Goal: Transaction & Acquisition: Purchase product/service

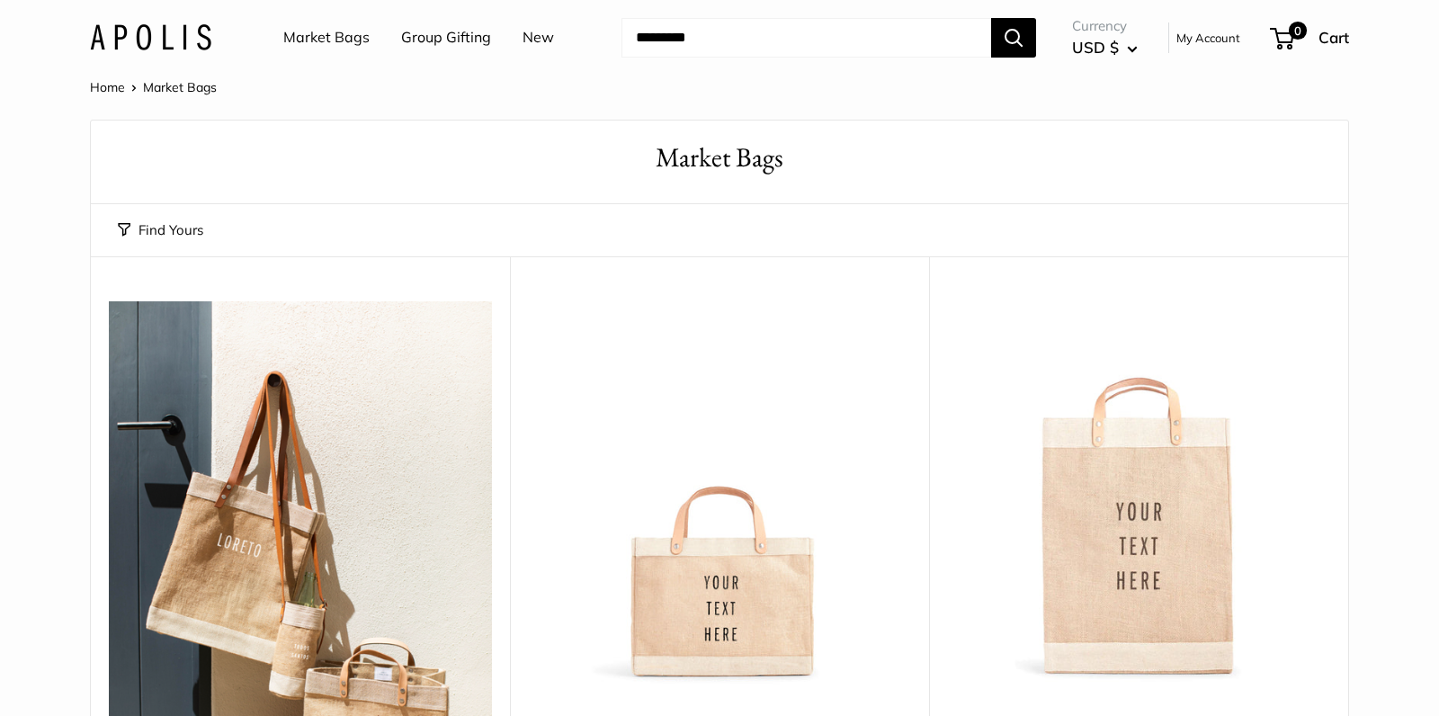
click at [320, 33] on link "Market Bags" at bounding box center [326, 37] width 86 height 27
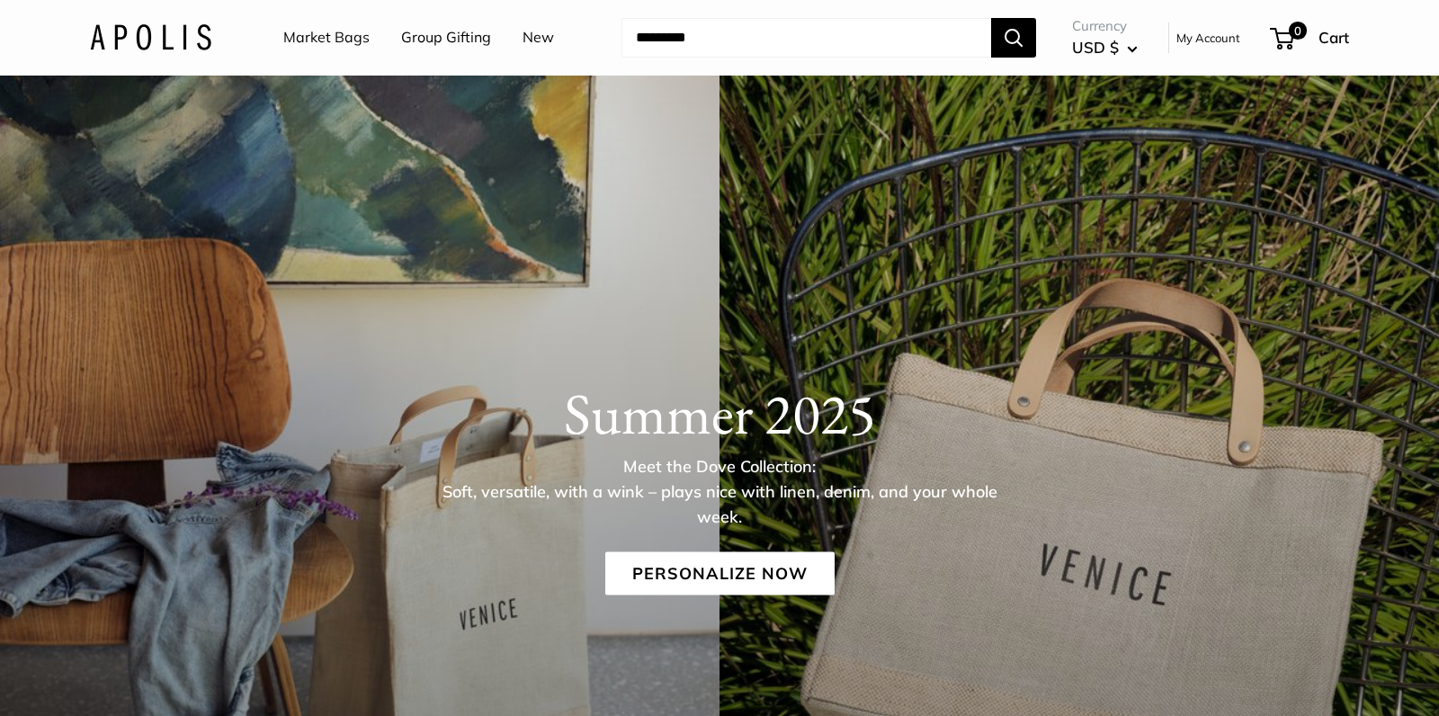
click at [522, 34] on link "New" at bounding box center [537, 37] width 31 height 27
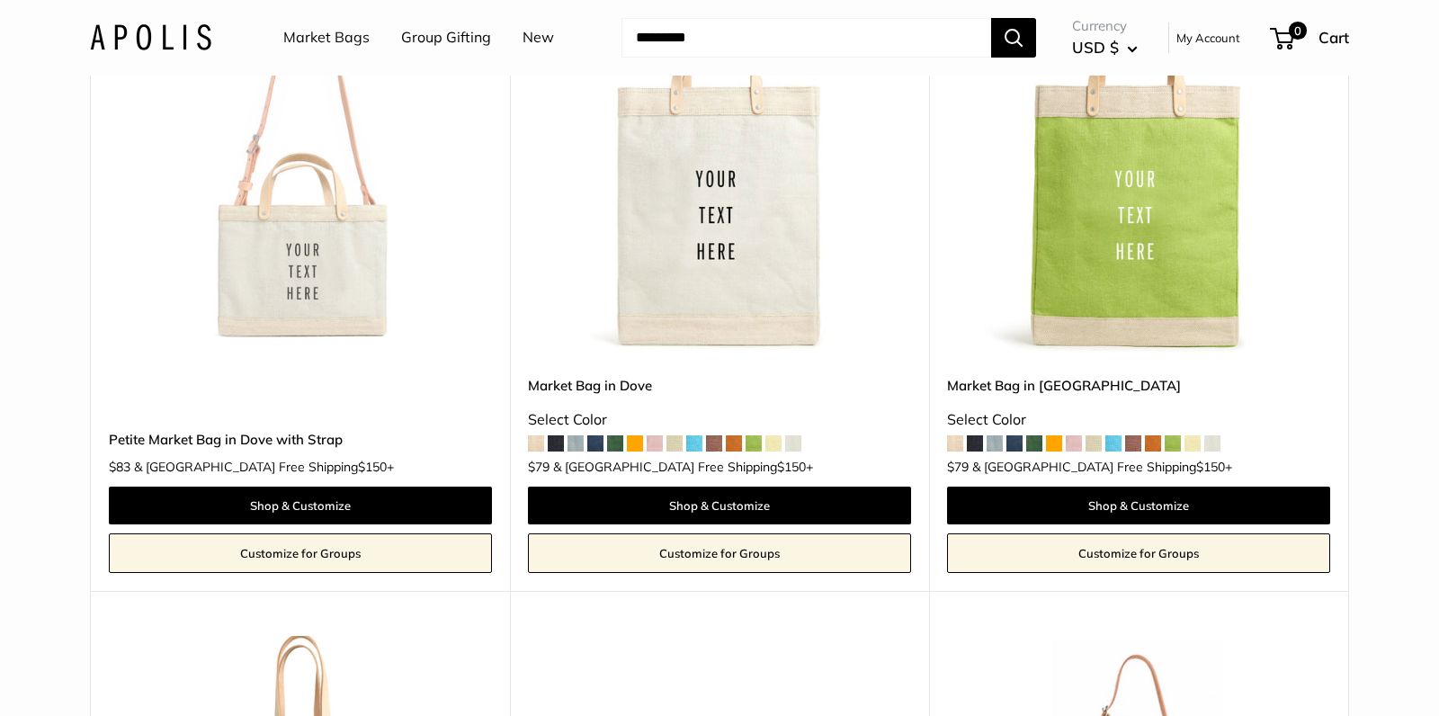
scroll to position [1003, 0]
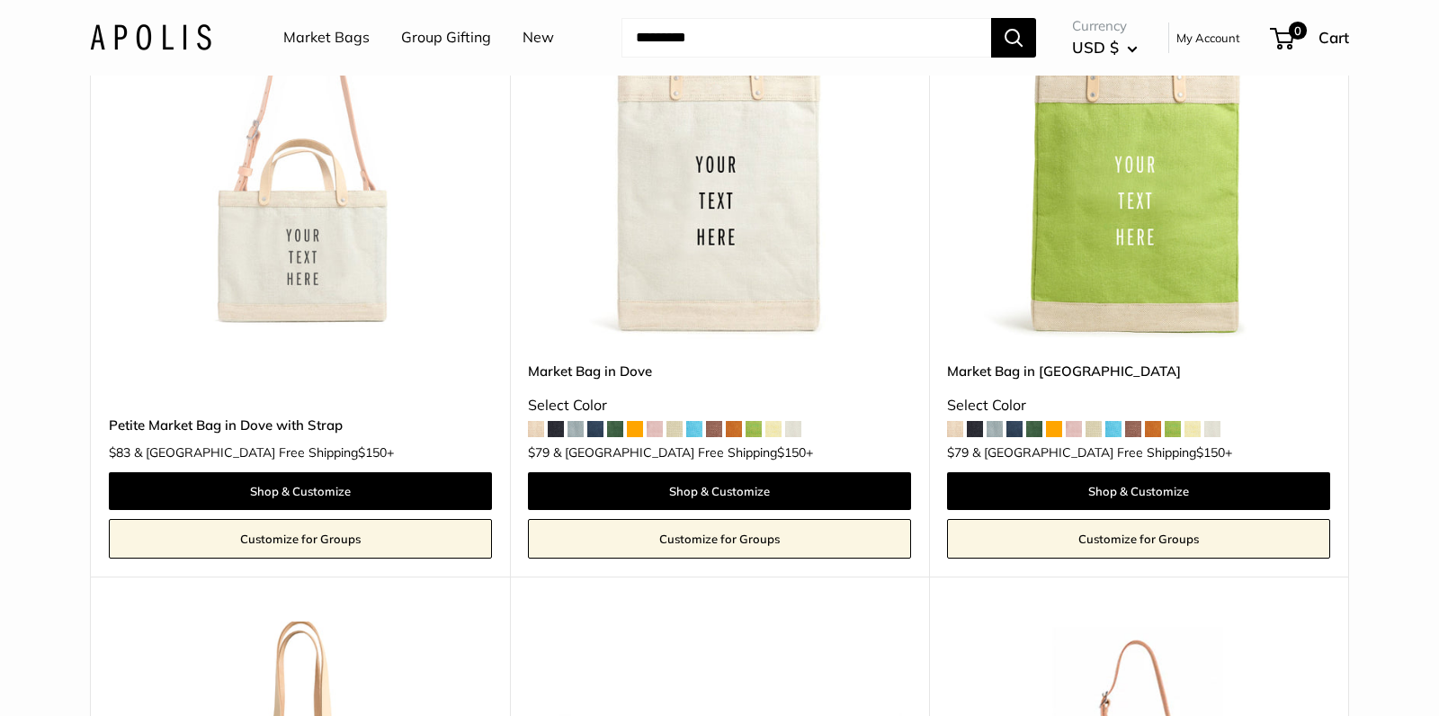
click at [0, 0] on img at bounding box center [0, 0] width 0 height 0
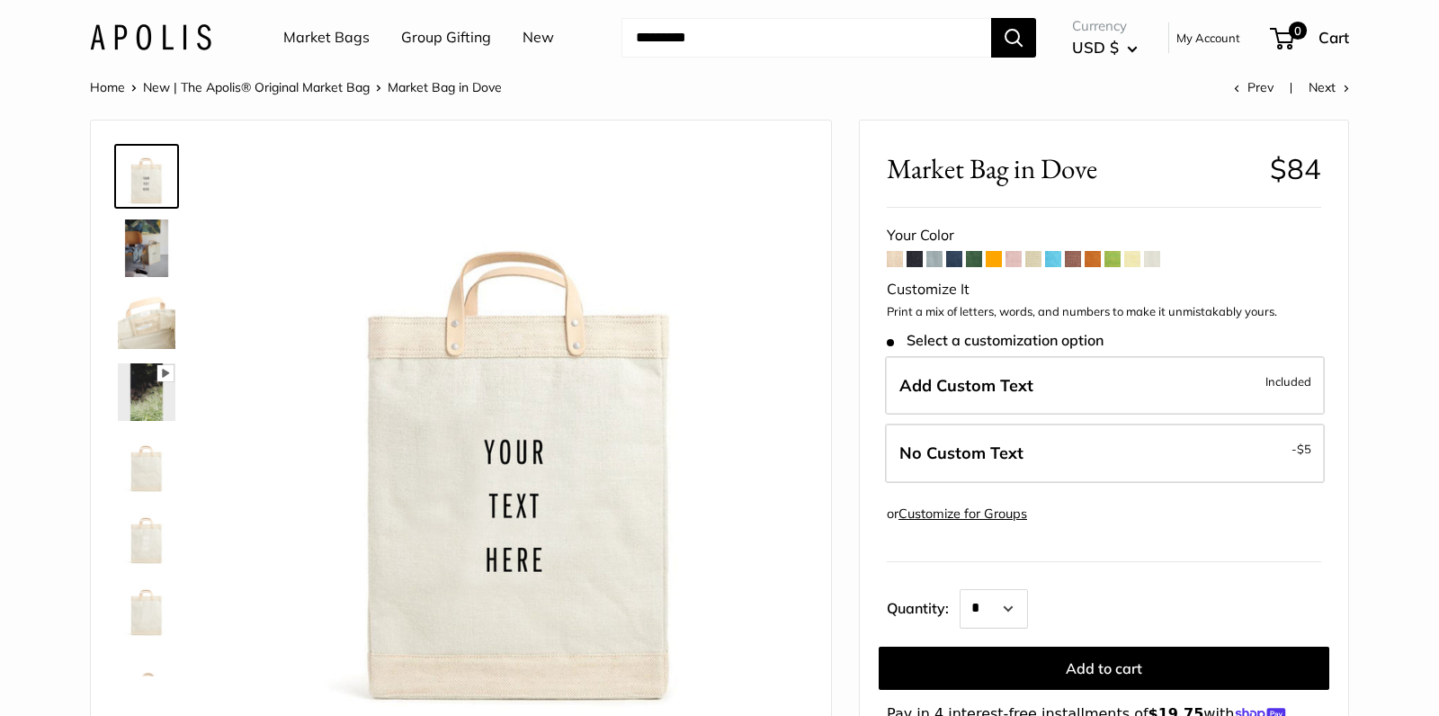
click at [989, 261] on span at bounding box center [993, 259] width 16 height 16
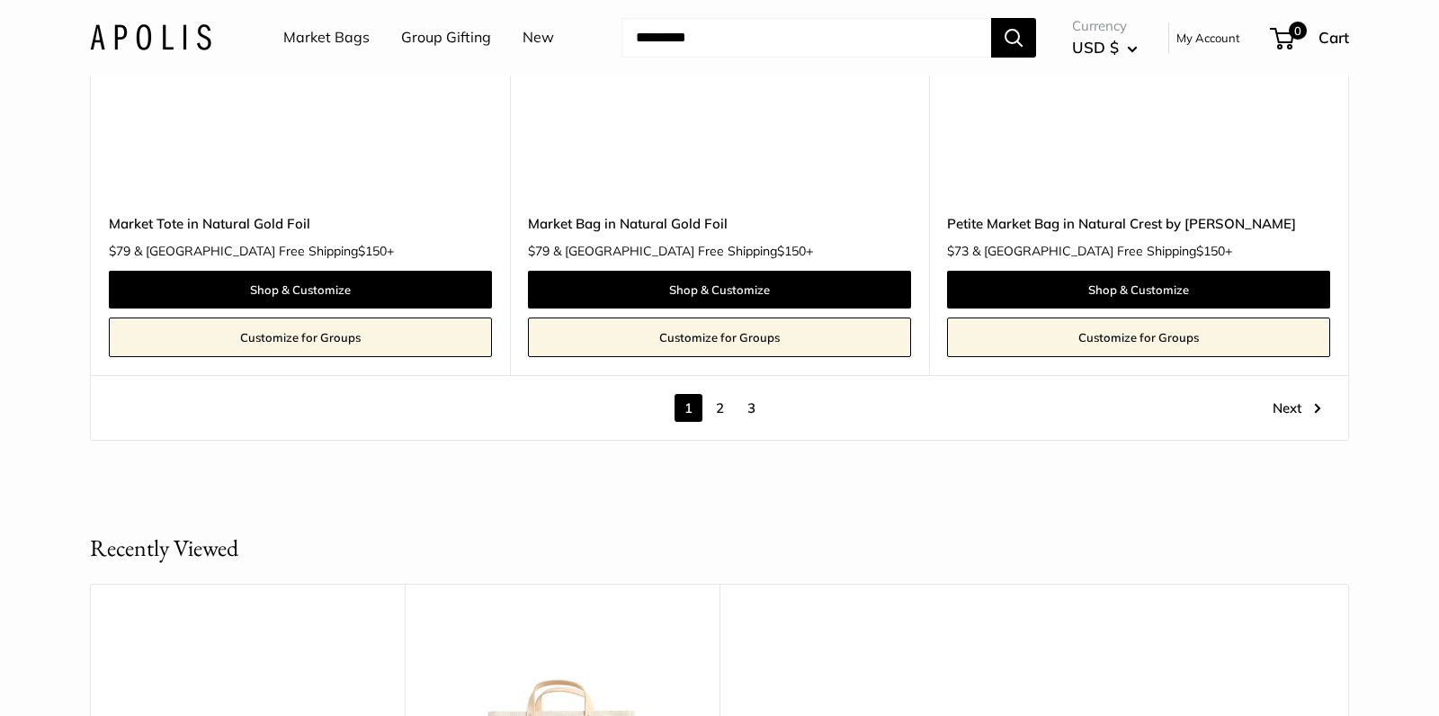
scroll to position [10354, 0]
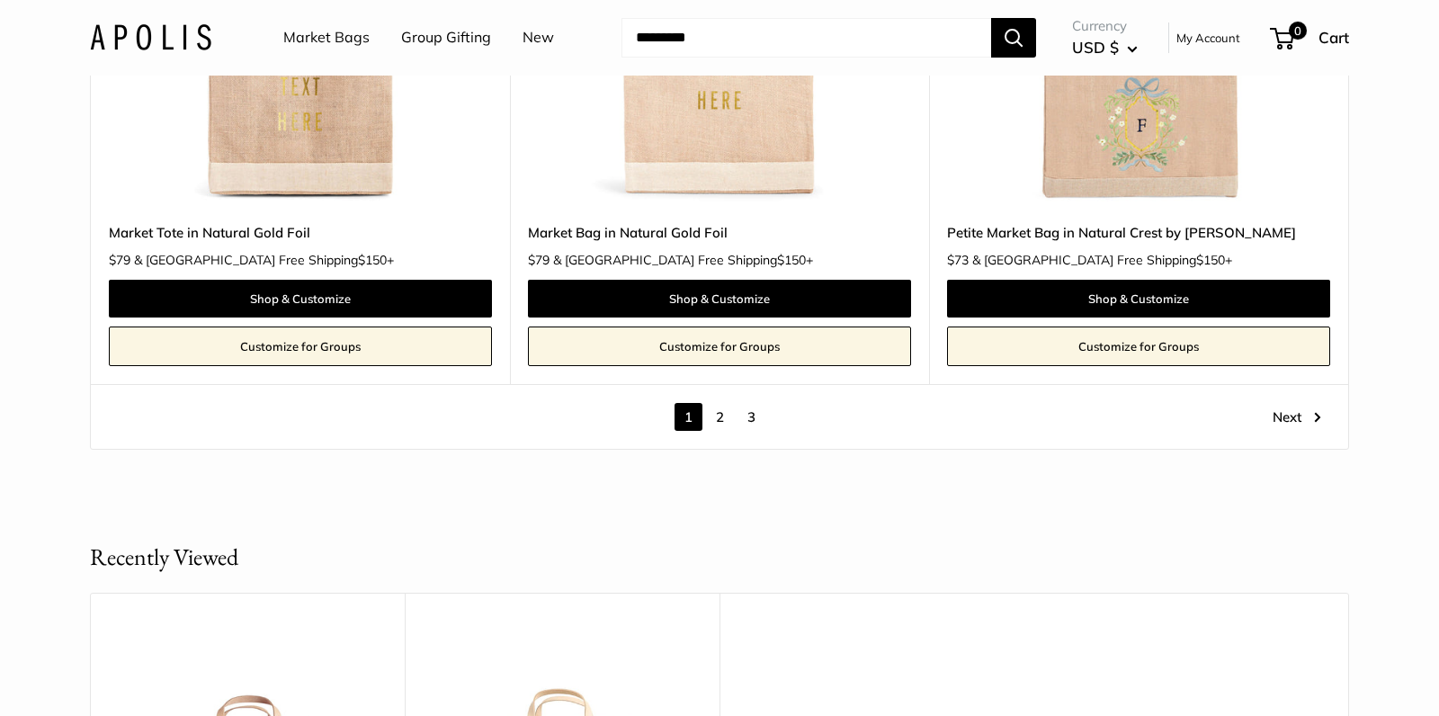
click at [718, 423] on link "2" at bounding box center [720, 417] width 28 height 28
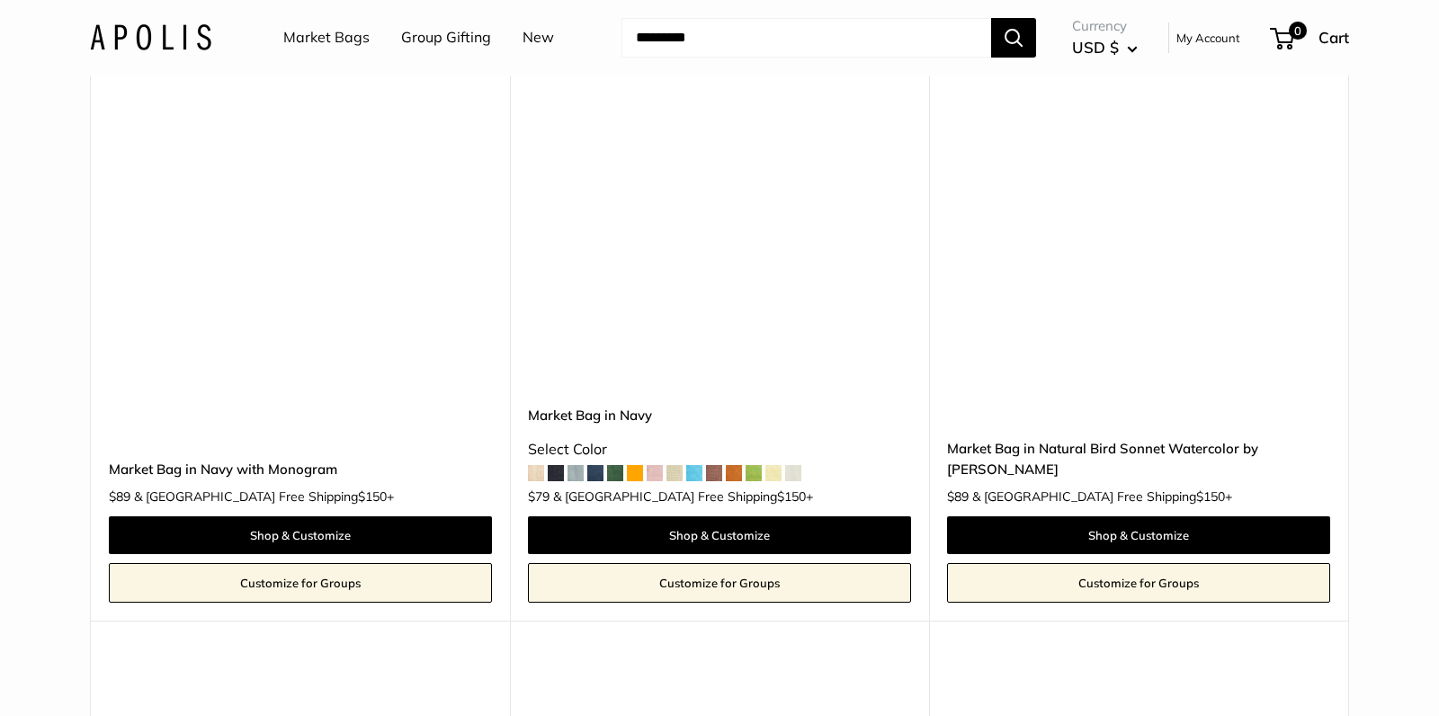
scroll to position [6573, 0]
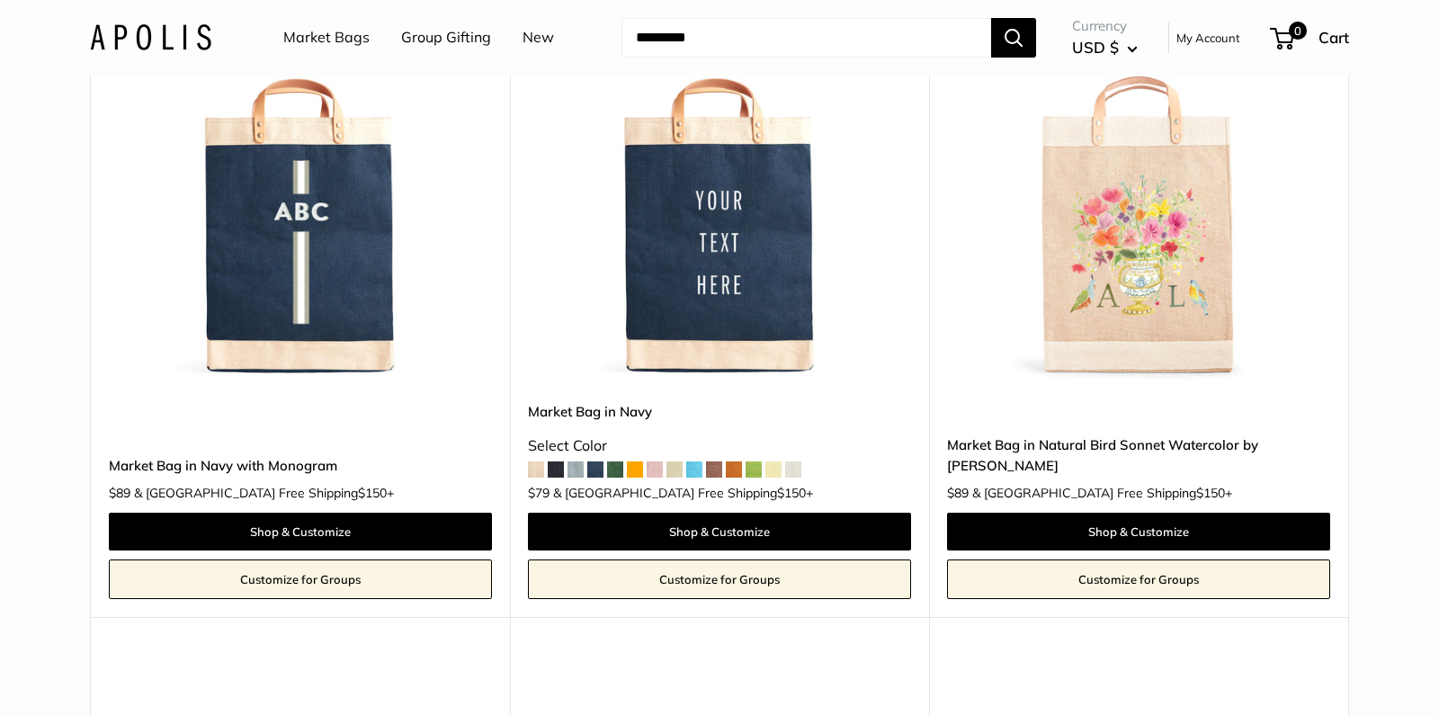
click at [0, 0] on img at bounding box center [0, 0] width 0 height 0
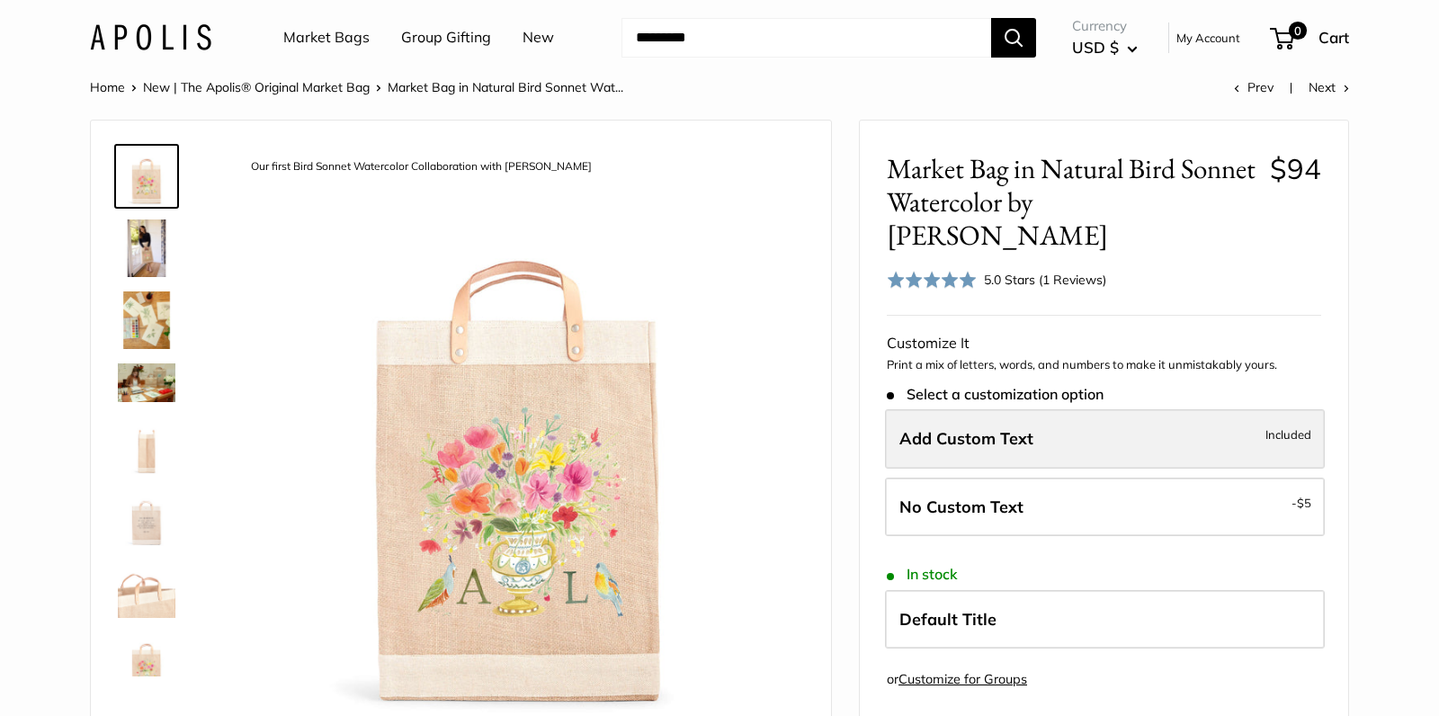
click at [1295, 433] on span "Included" at bounding box center [1288, 434] width 46 height 22
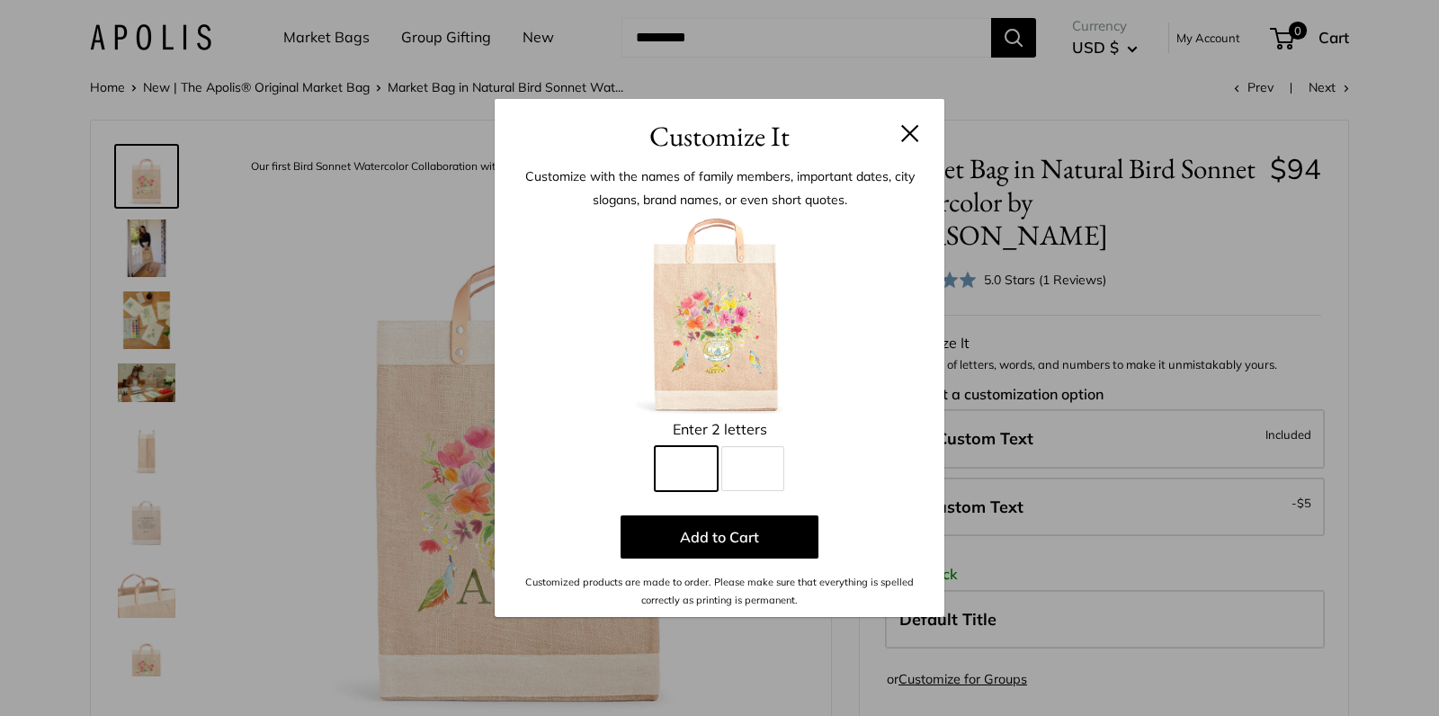
click at [691, 471] on input "Line 1" at bounding box center [686, 468] width 63 height 45
type input "*"
click at [752, 463] on input "Line 2" at bounding box center [752, 468] width 63 height 45
type input "*"
drag, startPoint x: 799, startPoint y: 131, endPoint x: 1050, endPoint y: 91, distance: 254.1
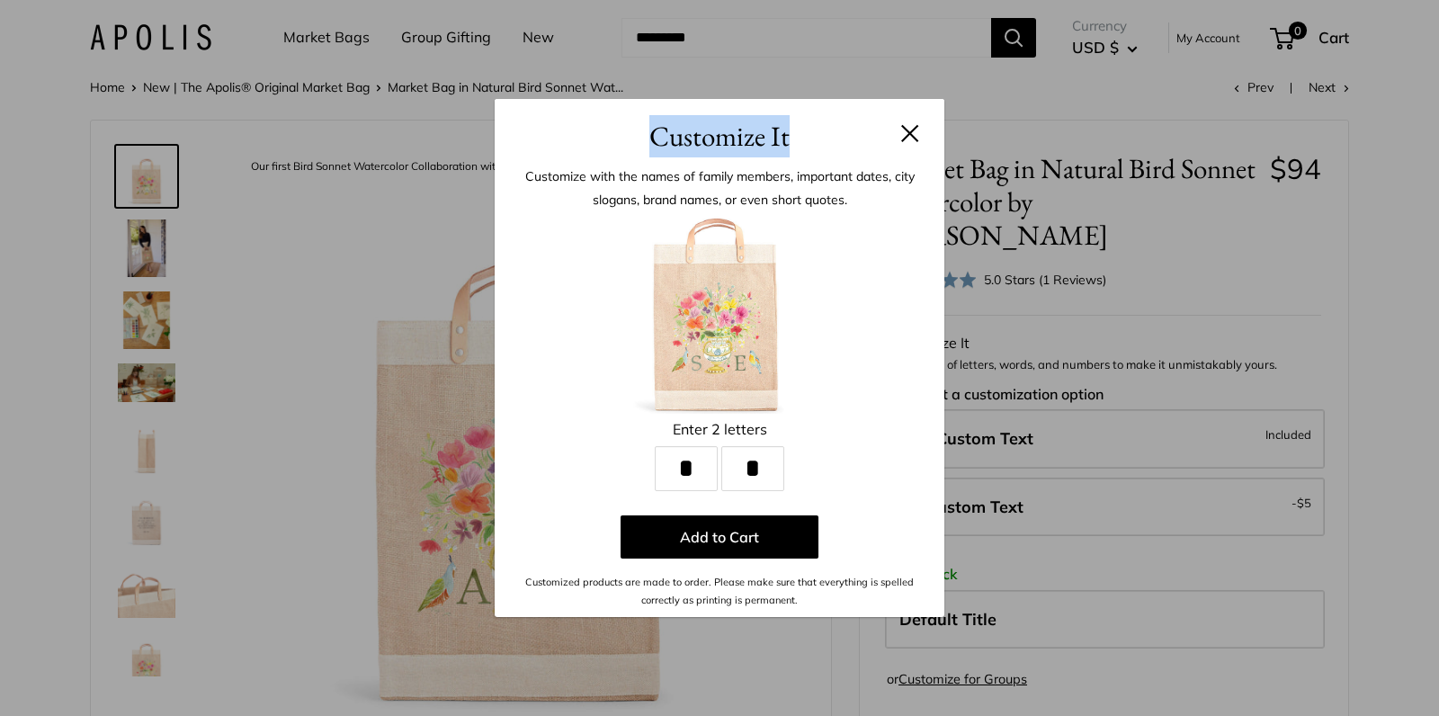
click at [1054, 91] on div "Customize It Customize with the names of family members, important dates, city …" at bounding box center [719, 358] width 1439 height 716
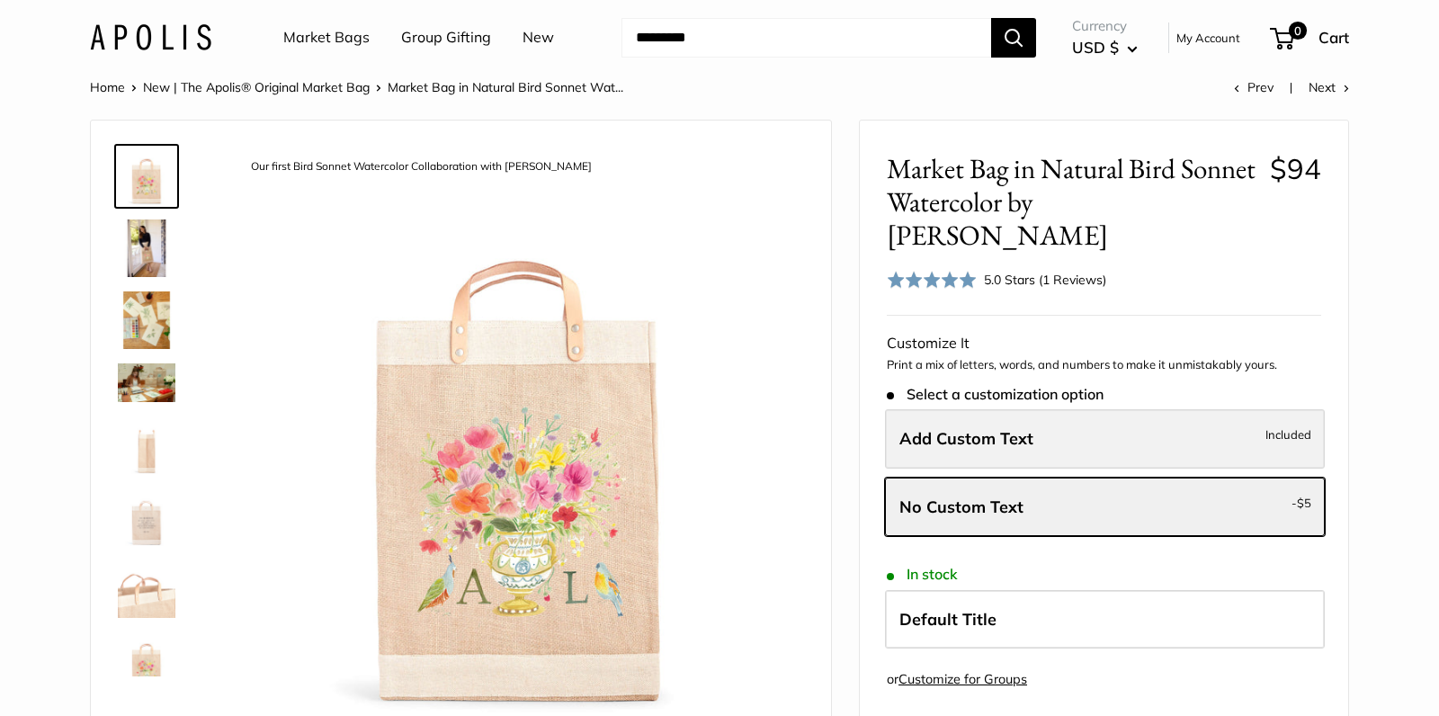
click at [1166, 442] on label "Add Custom Text Included" at bounding box center [1105, 438] width 440 height 59
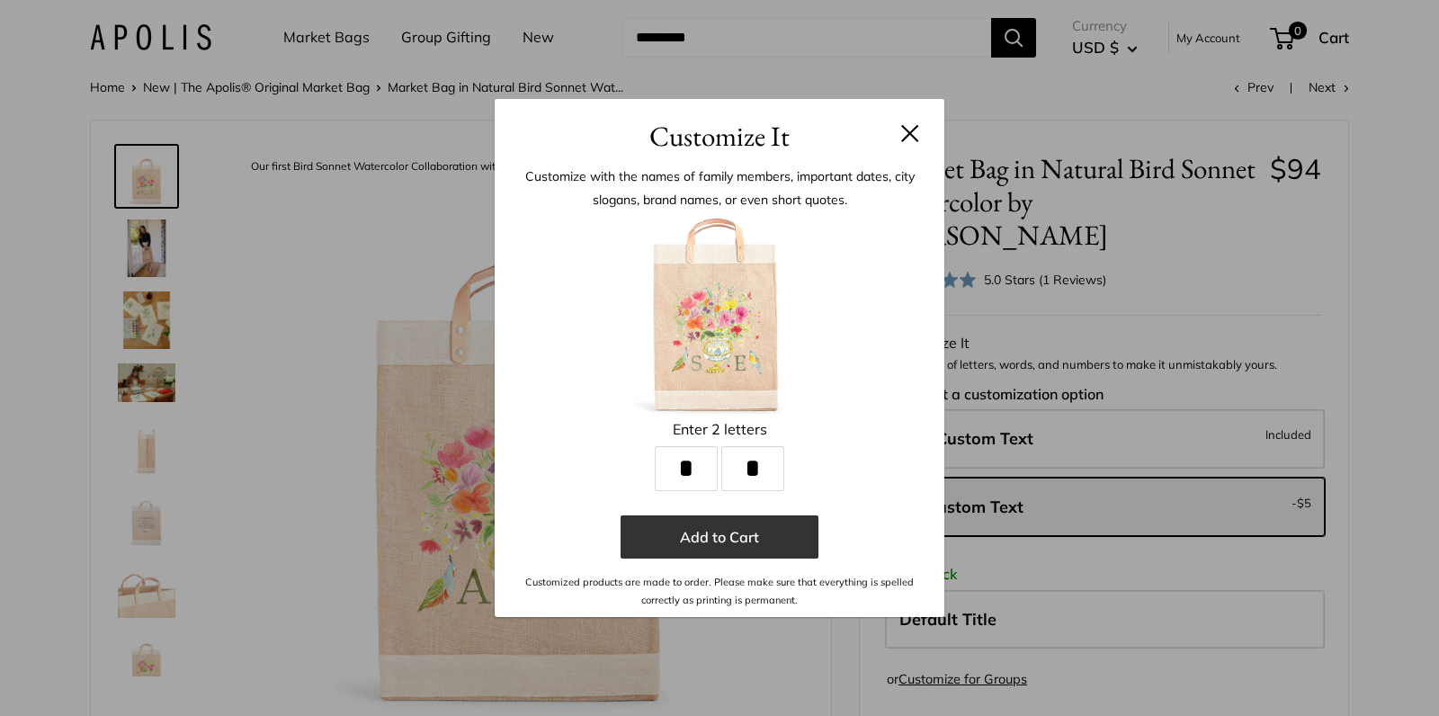
click at [752, 530] on button "Add to Cart" at bounding box center [719, 536] width 198 height 43
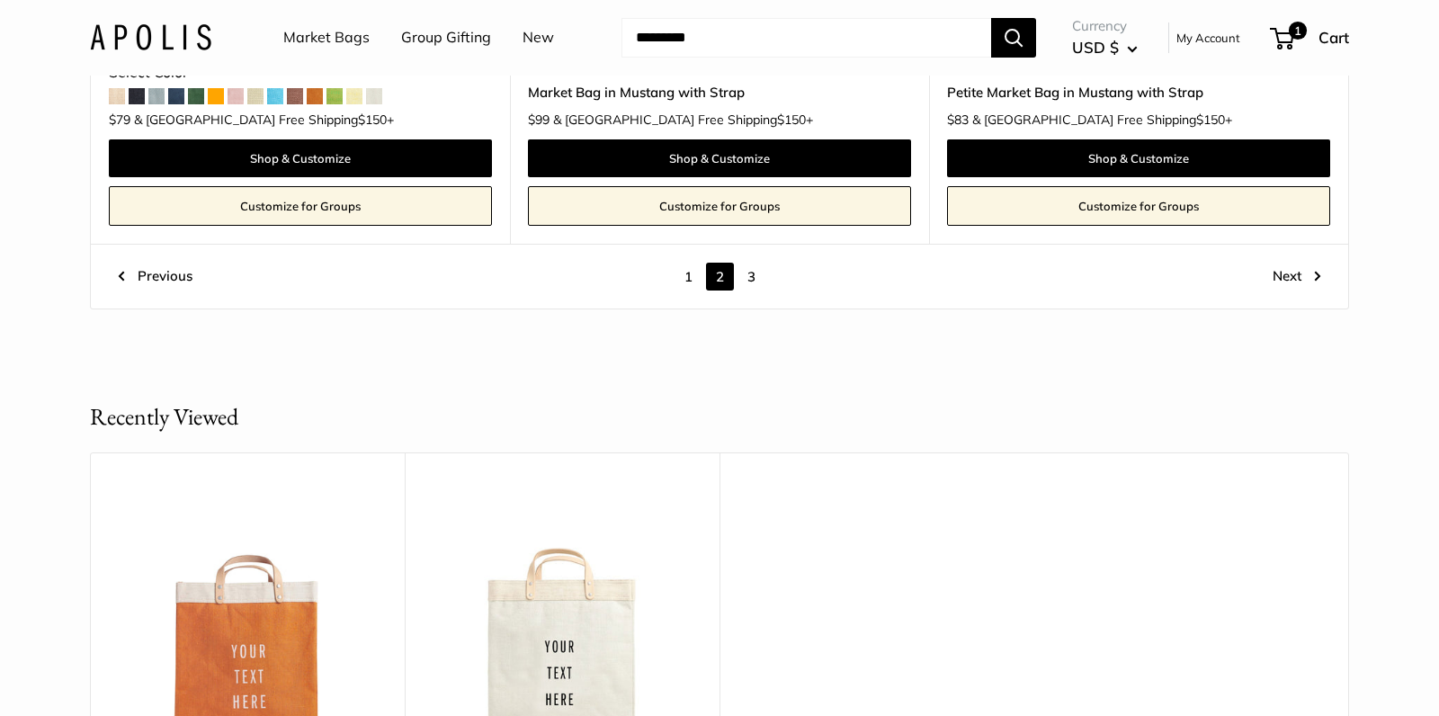
scroll to position [10074, 0]
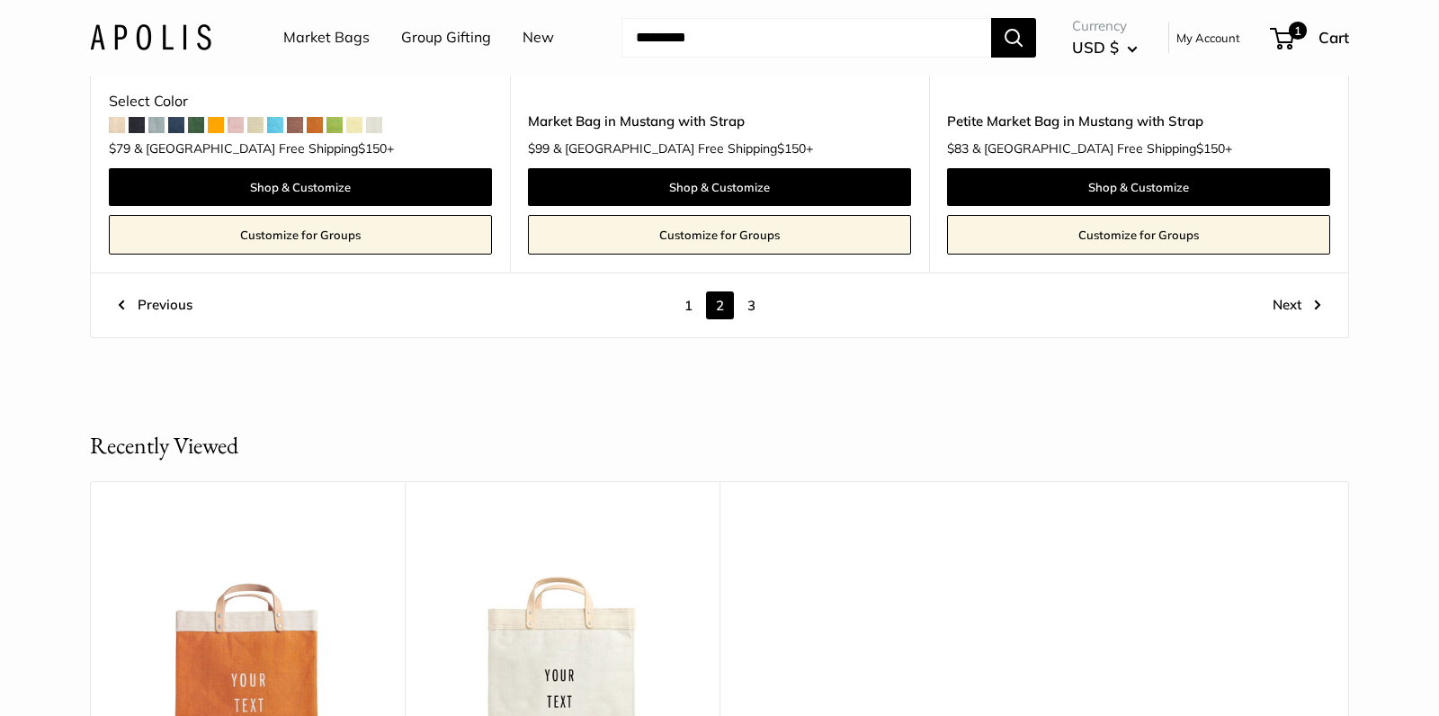
click at [751, 291] on link "3" at bounding box center [751, 305] width 28 height 28
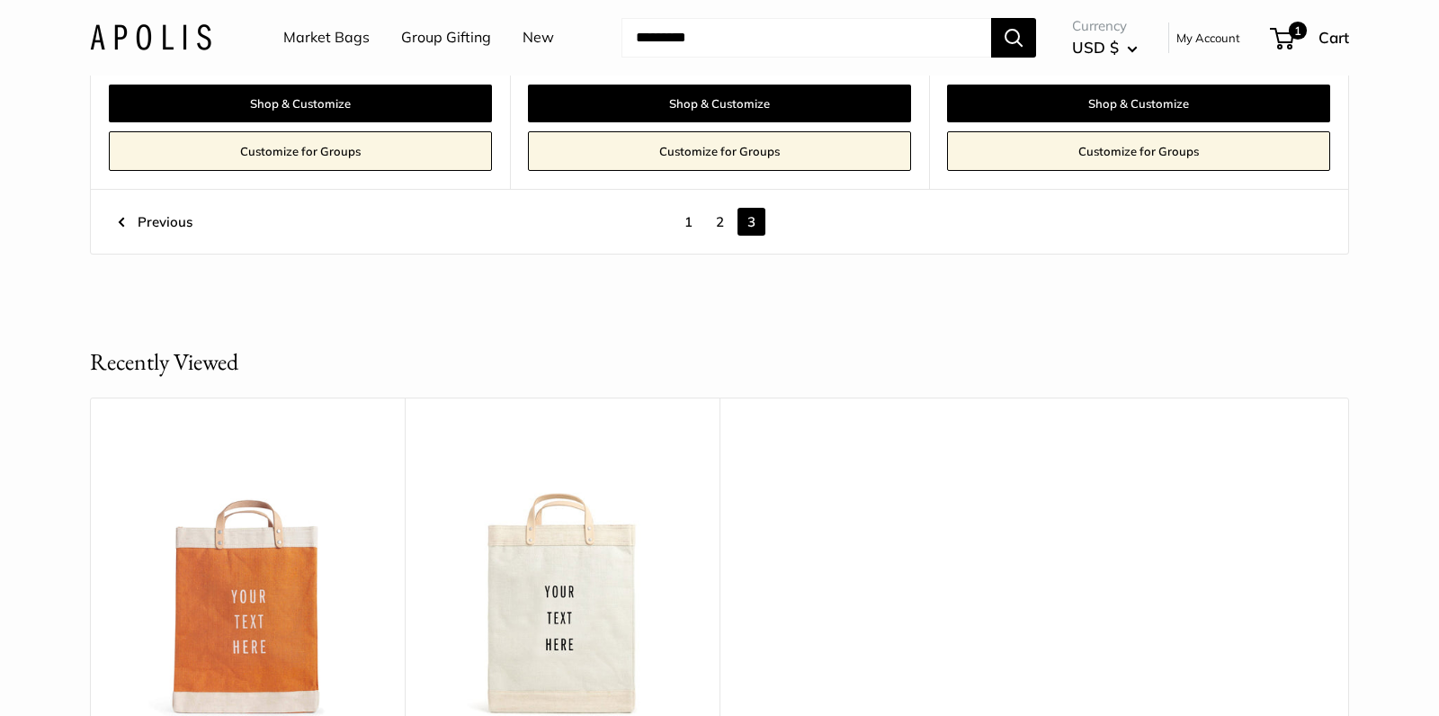
scroll to position [1393, 0]
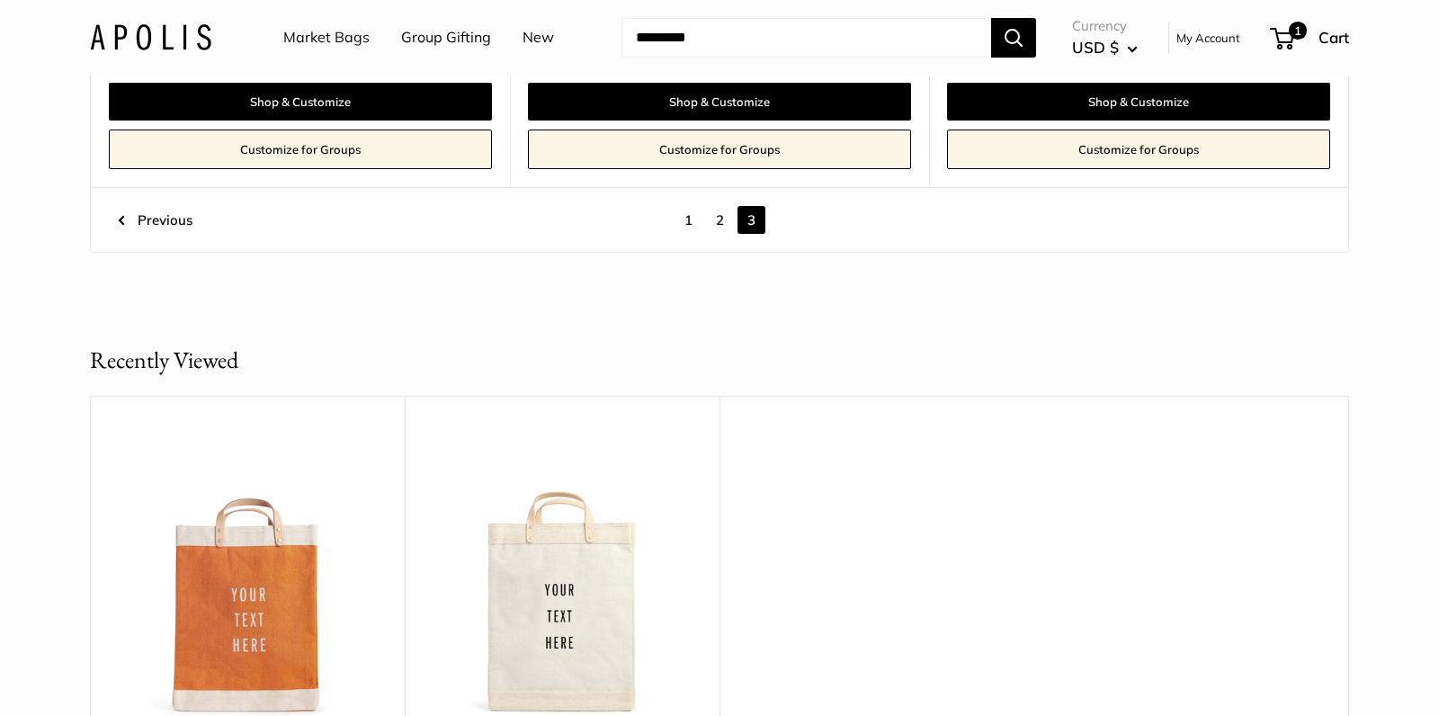
click at [723, 223] on link "2" at bounding box center [720, 220] width 28 height 28
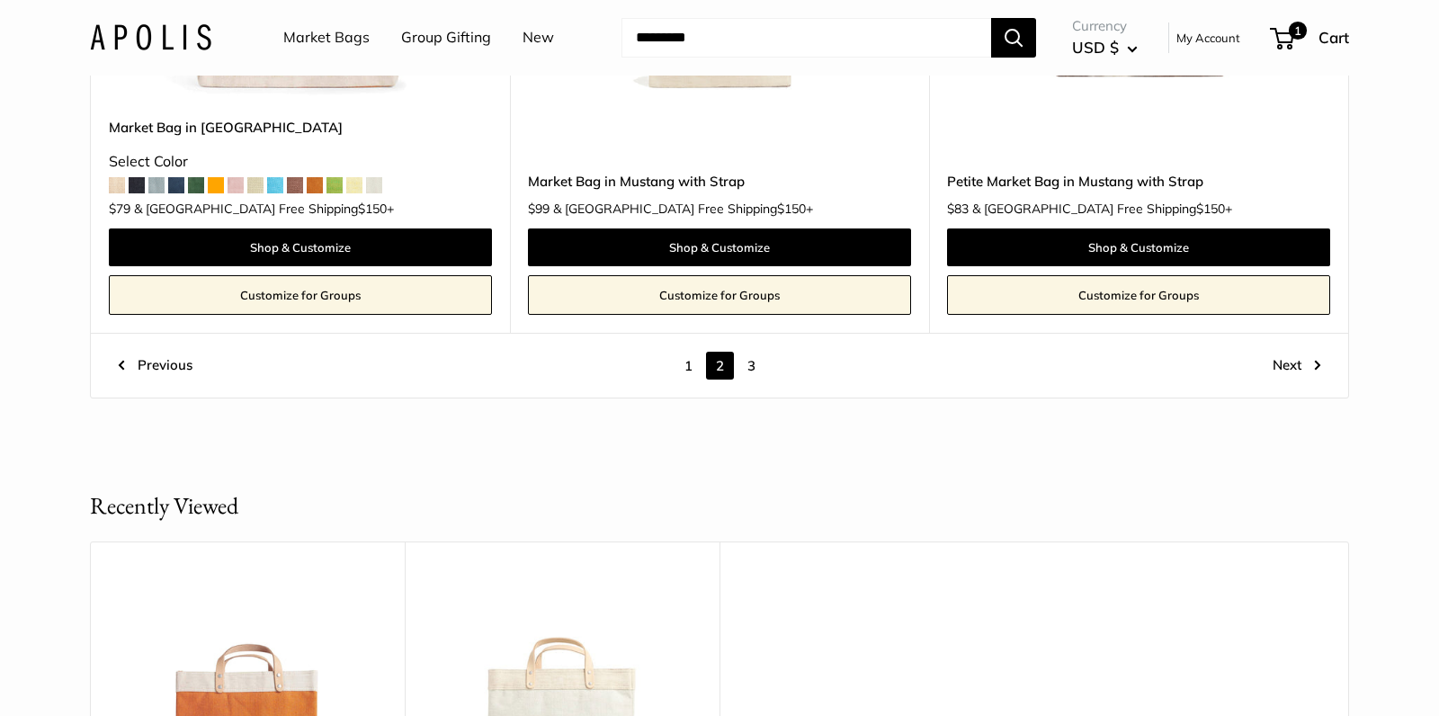
scroll to position [10024, 0]
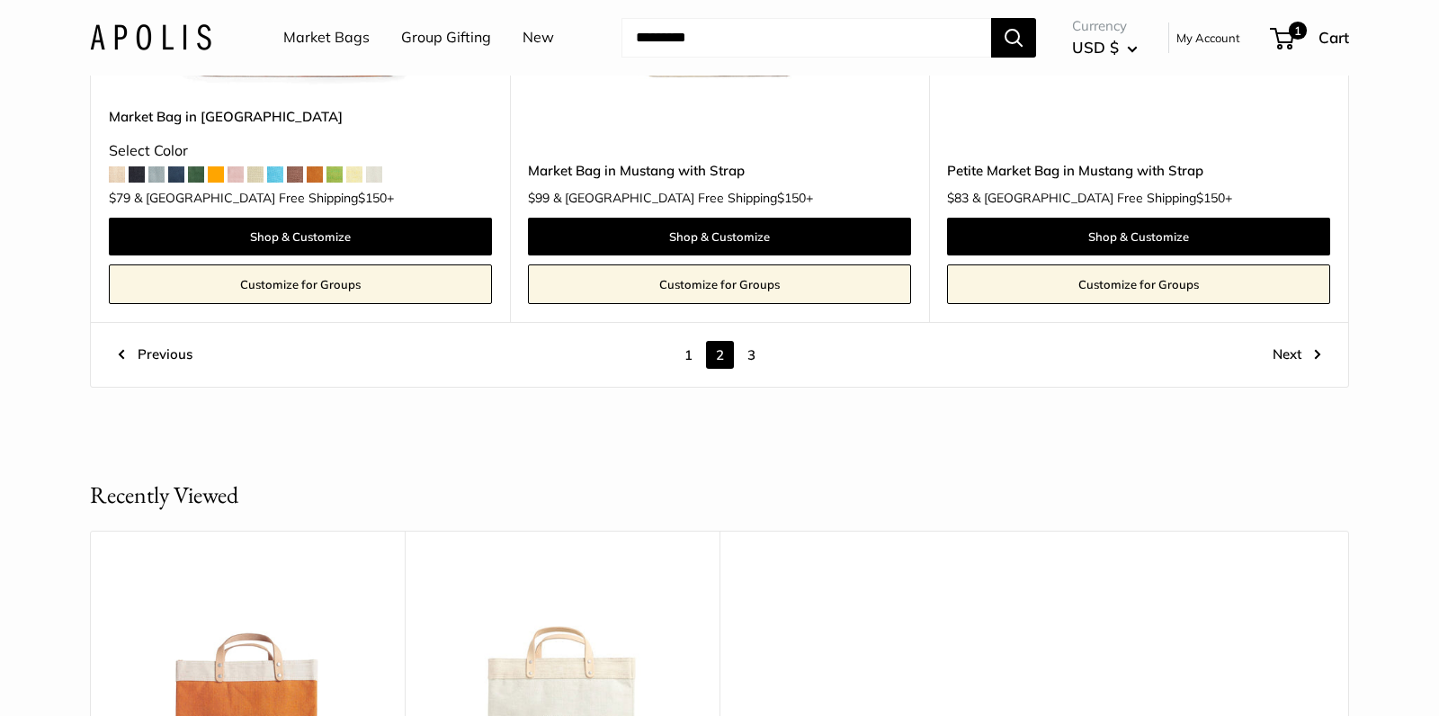
click at [687, 341] on link "1" at bounding box center [688, 355] width 28 height 28
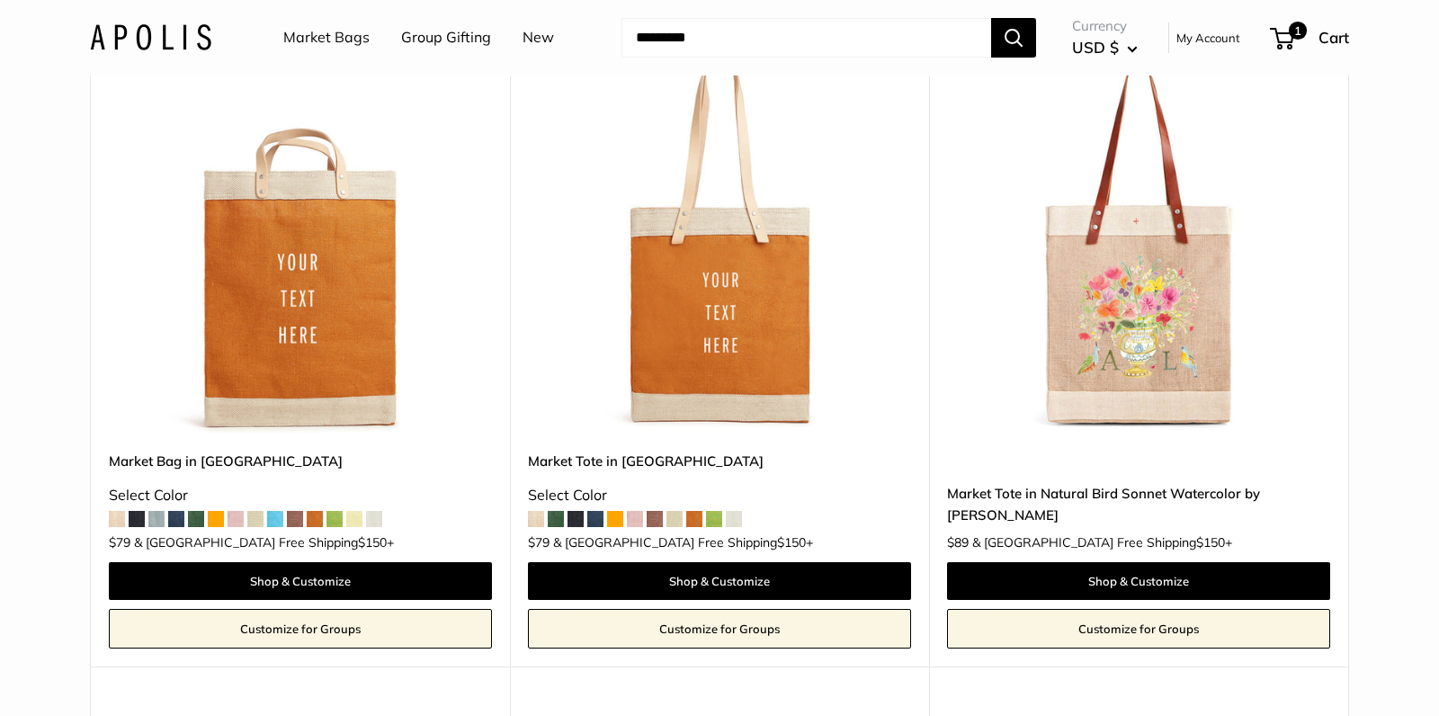
scroll to position [7532, 0]
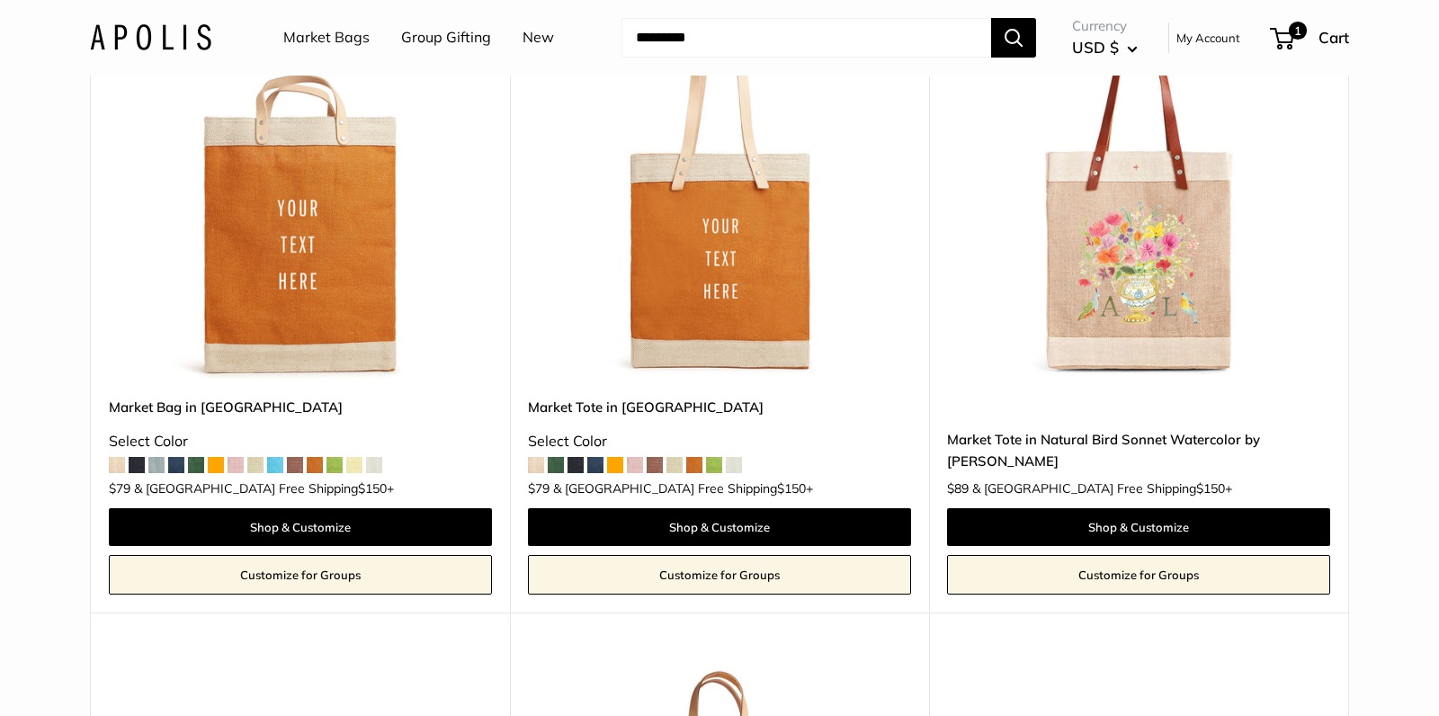
click at [0, 0] on img at bounding box center [0, 0] width 0 height 0
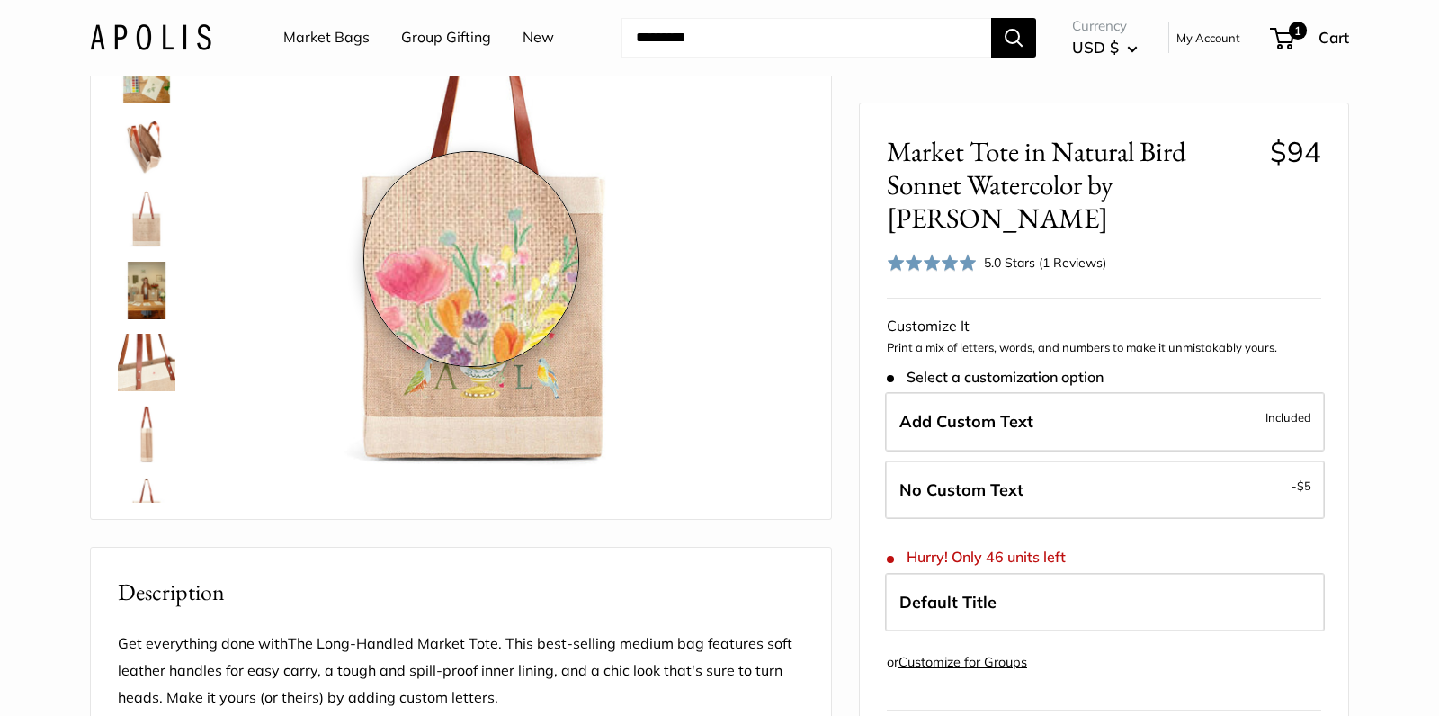
scroll to position [204, 0]
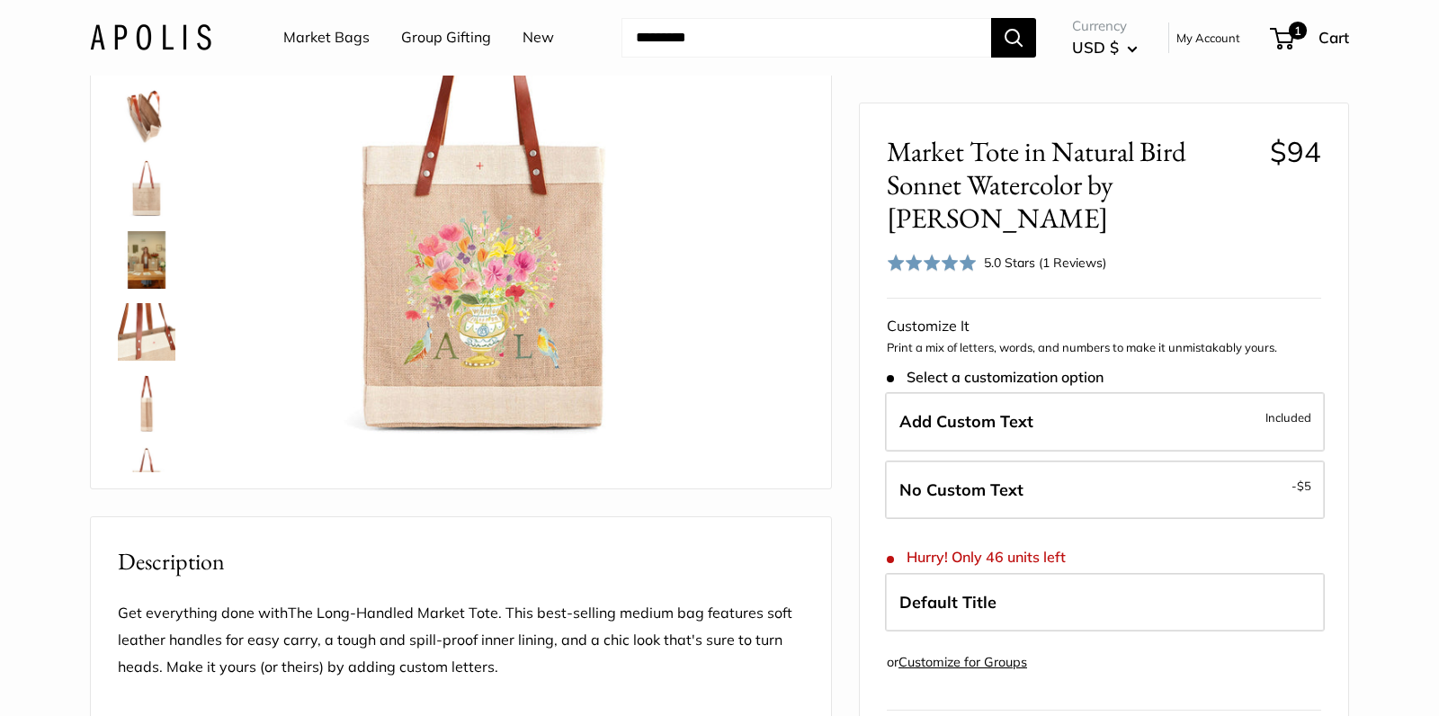
click at [144, 115] on img at bounding box center [147, 116] width 58 height 58
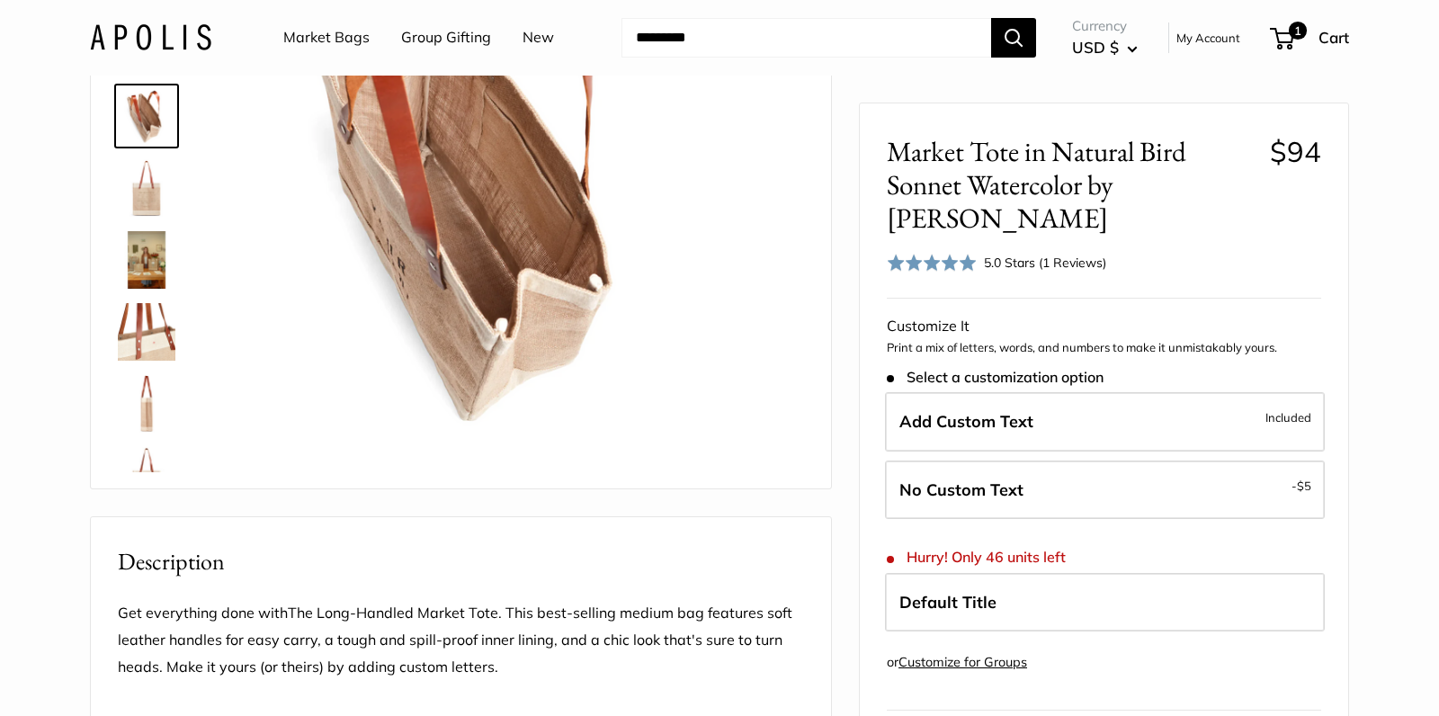
click at [142, 267] on img at bounding box center [147, 260] width 58 height 58
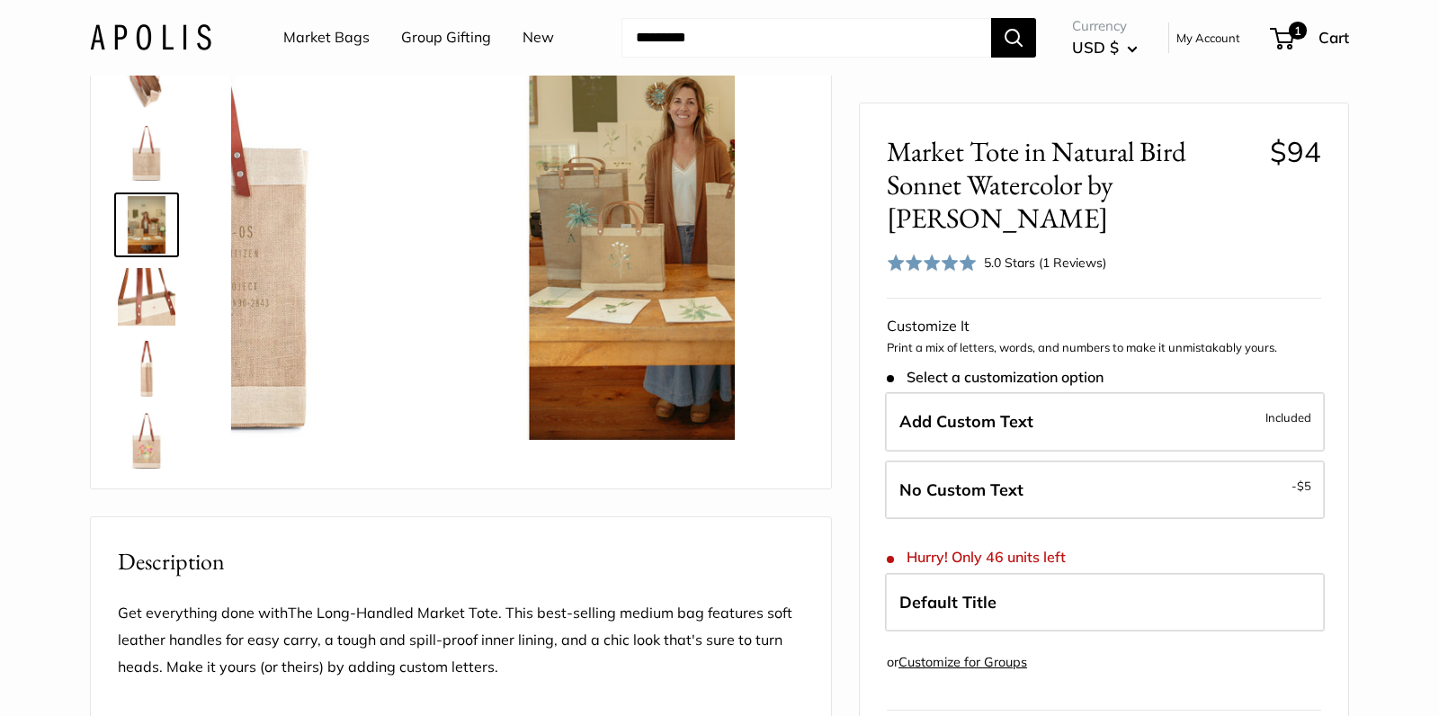
scroll to position [43, 0]
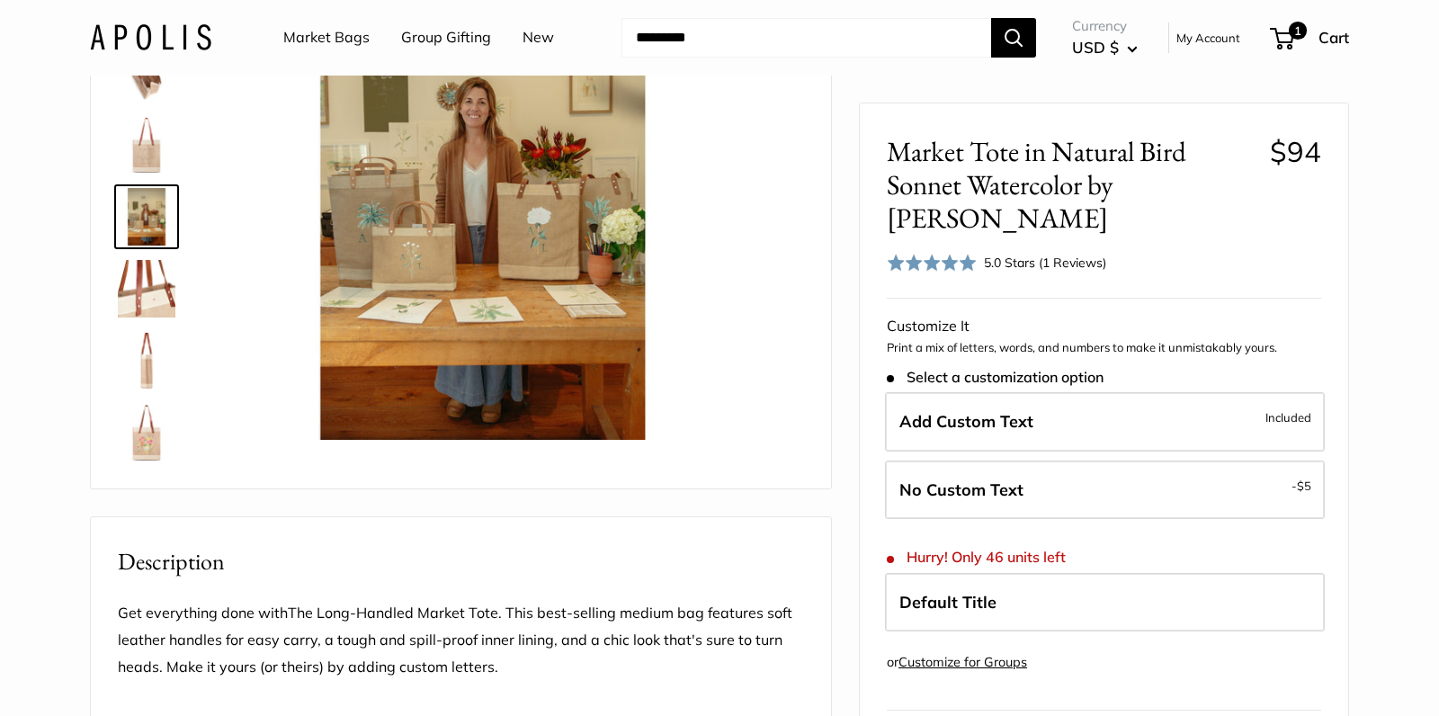
click at [138, 297] on img at bounding box center [147, 289] width 58 height 58
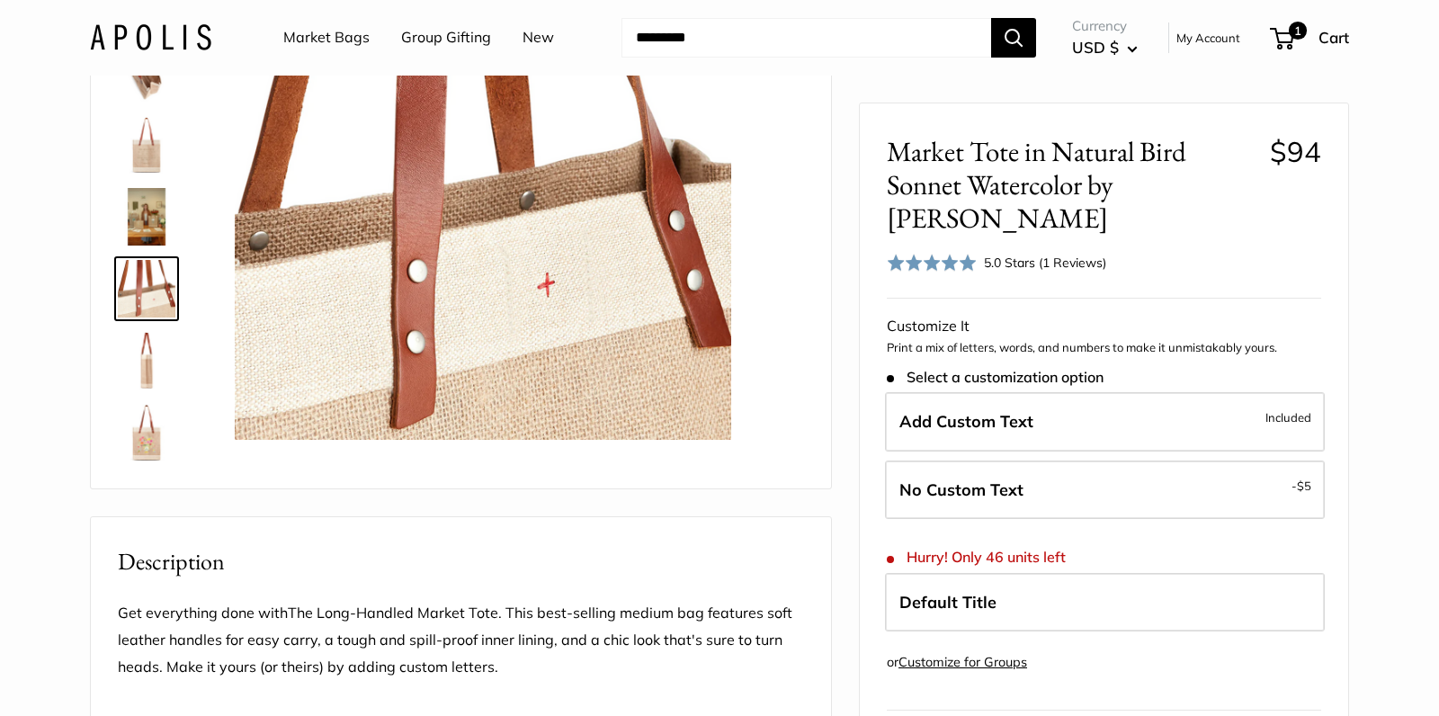
click at [150, 220] on img at bounding box center [147, 217] width 58 height 58
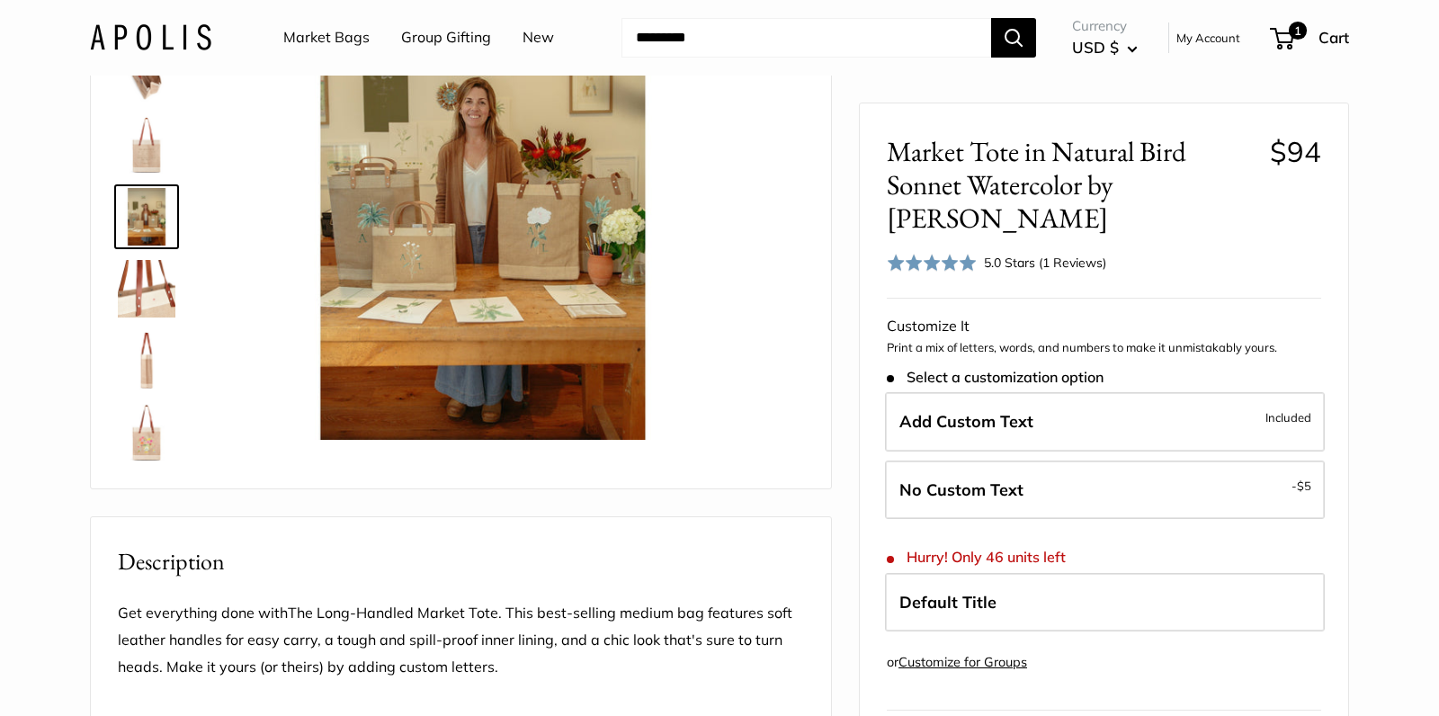
click at [143, 290] on img at bounding box center [147, 289] width 58 height 58
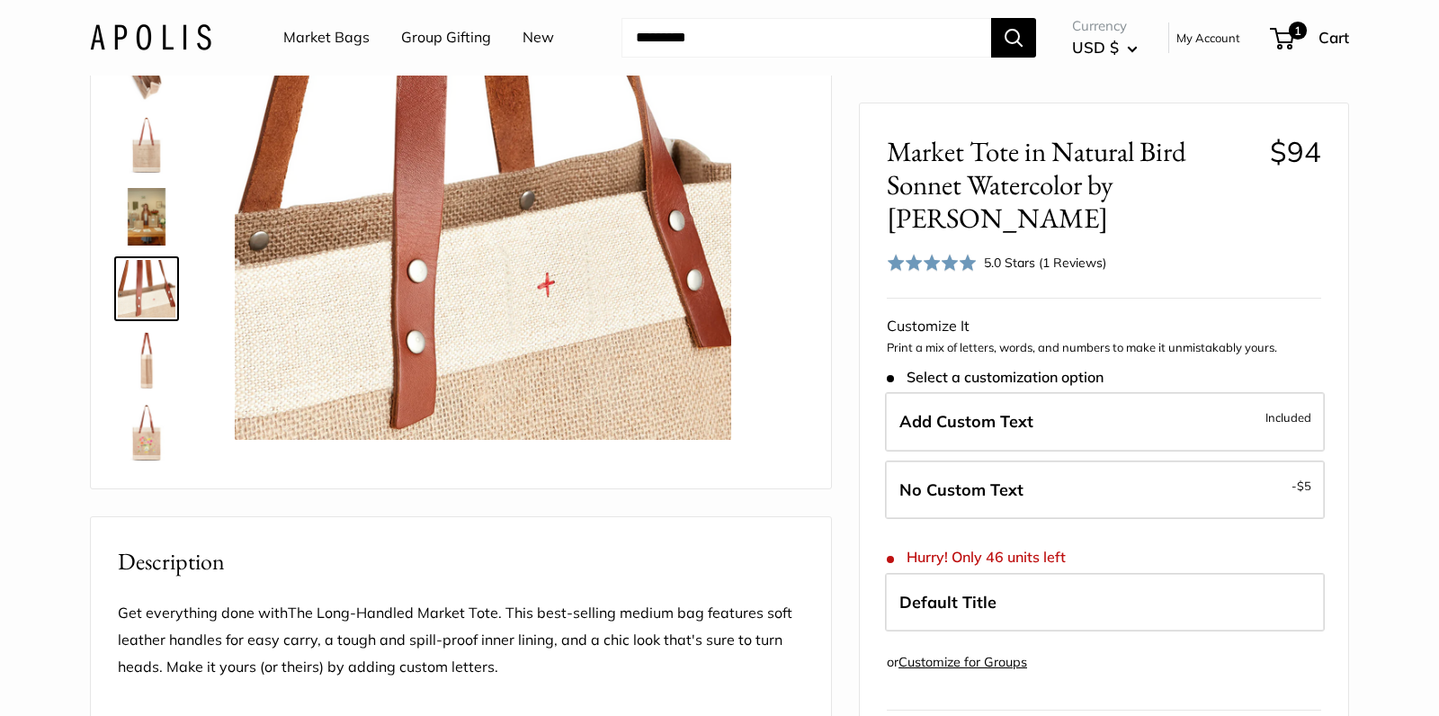
click at [140, 375] on img at bounding box center [147, 361] width 58 height 58
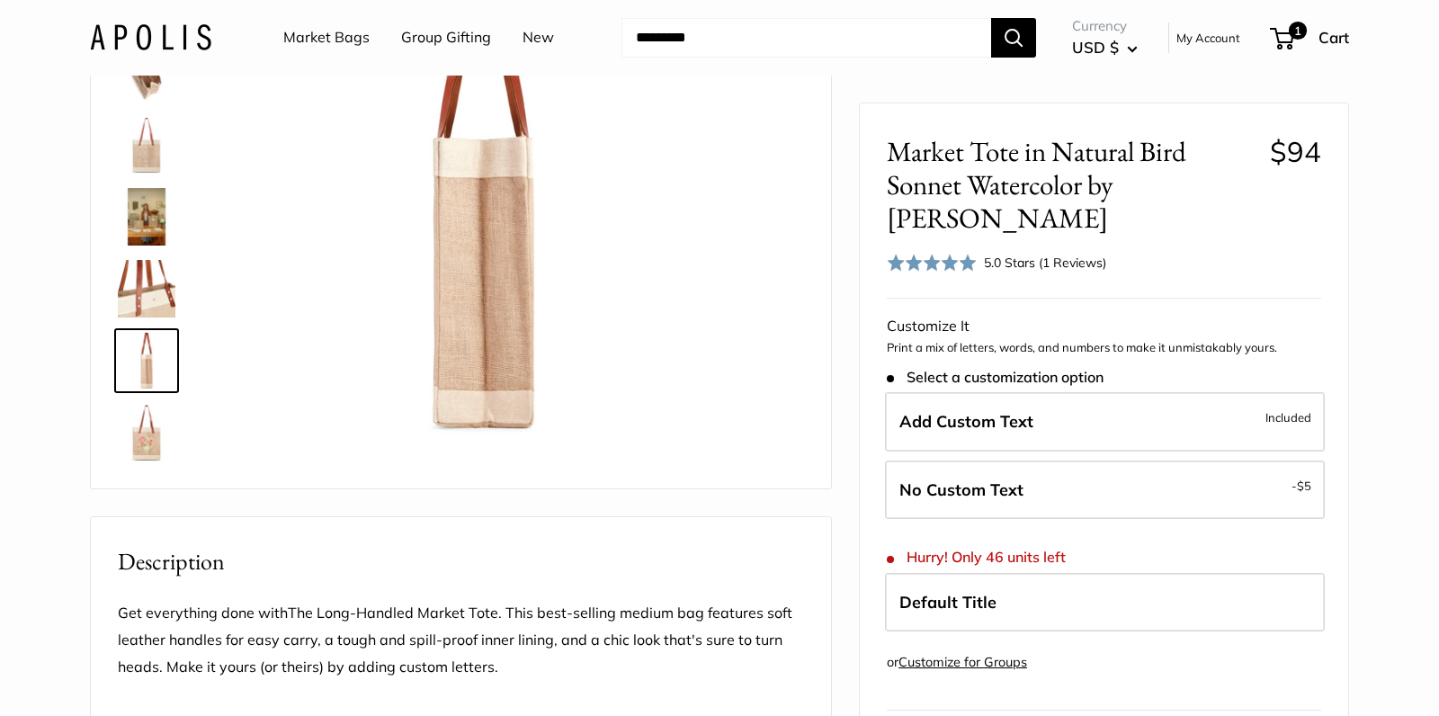
click at [142, 441] on img at bounding box center [147, 433] width 58 height 58
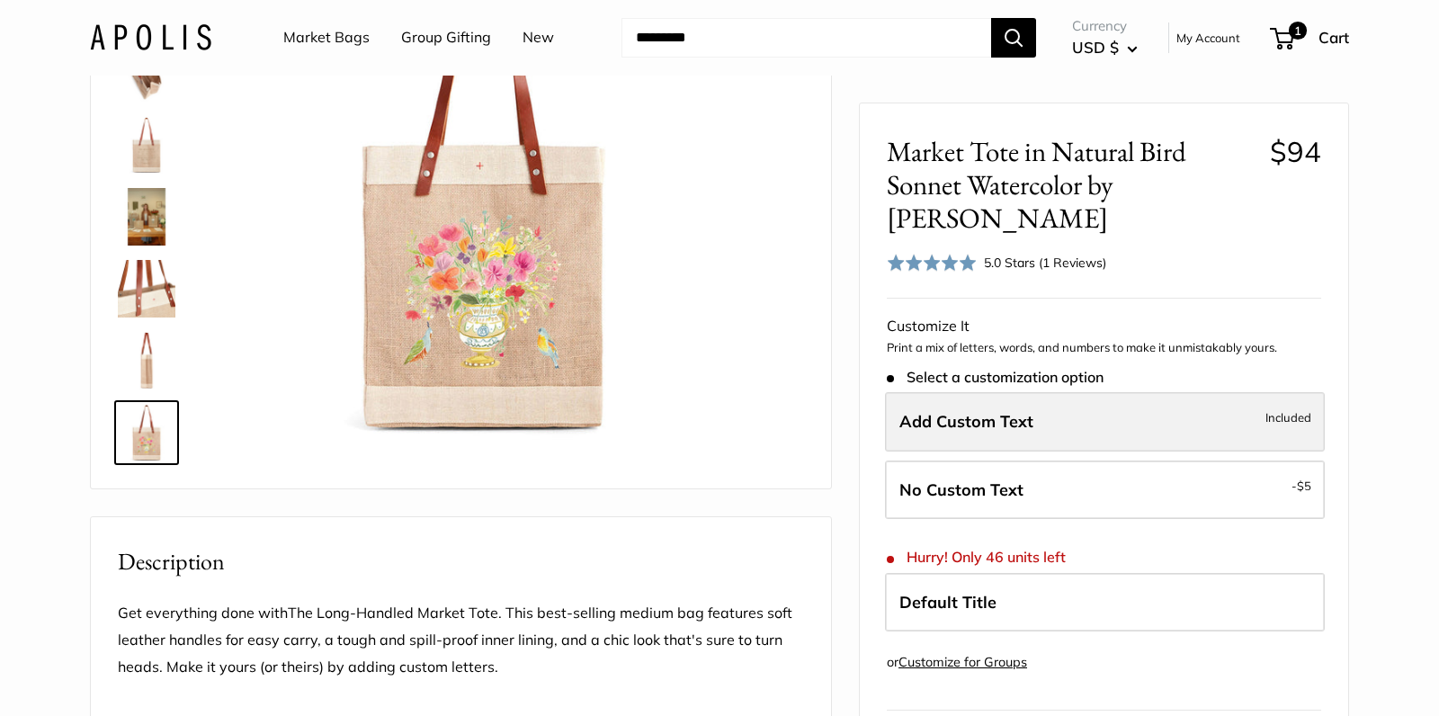
click at [1035, 424] on label "Add Custom Text Included" at bounding box center [1105, 421] width 440 height 59
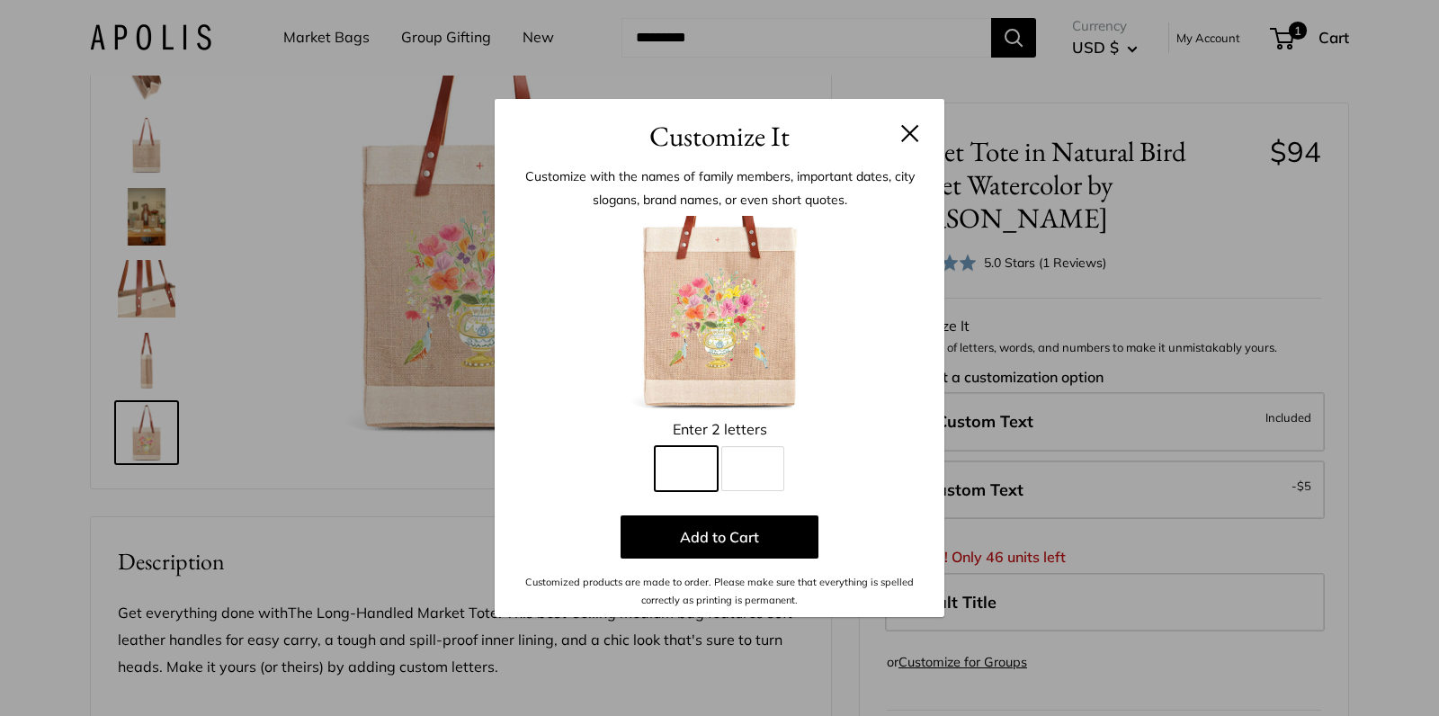
click at [688, 467] on input "Line 1" at bounding box center [686, 468] width 63 height 45
type input "*"
click at [761, 460] on input "Line 2" at bounding box center [752, 468] width 63 height 45
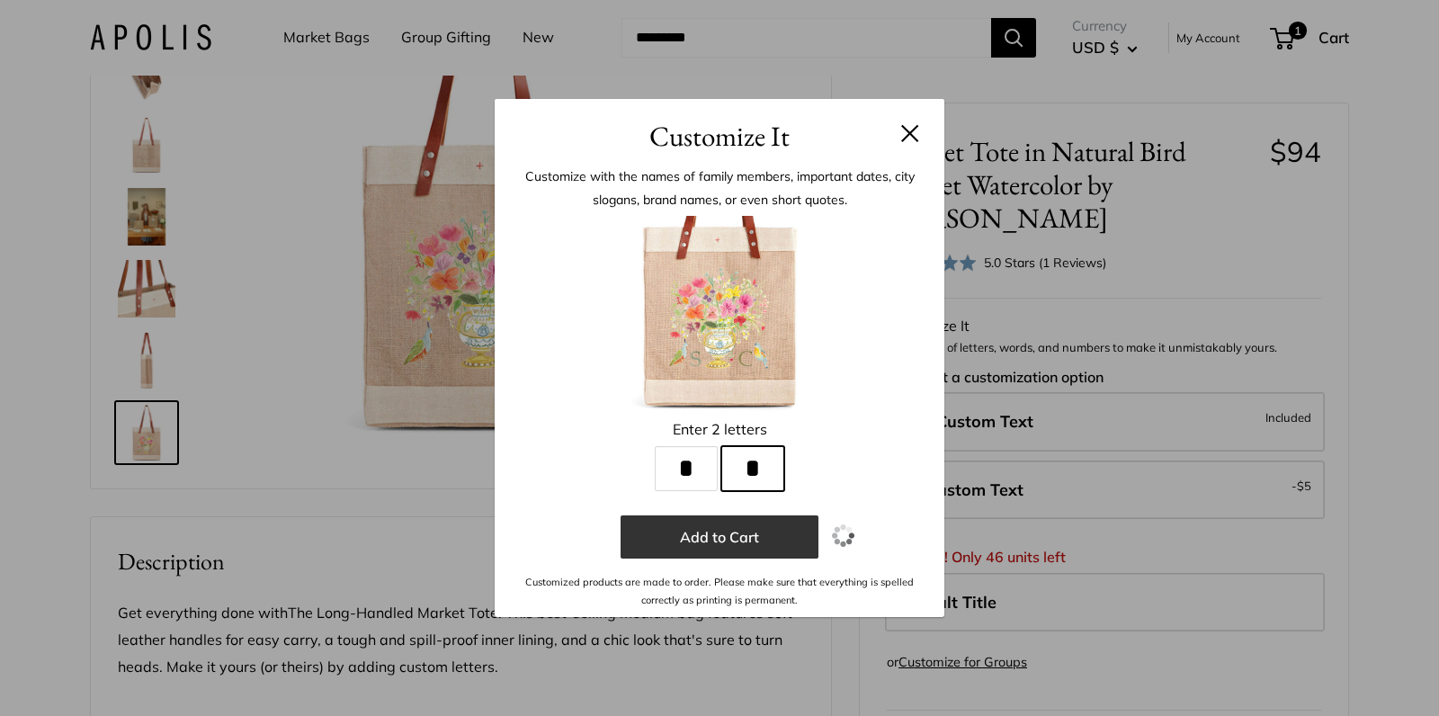
type input "*"
click at [735, 529] on button "Add to Cart" at bounding box center [719, 536] width 198 height 43
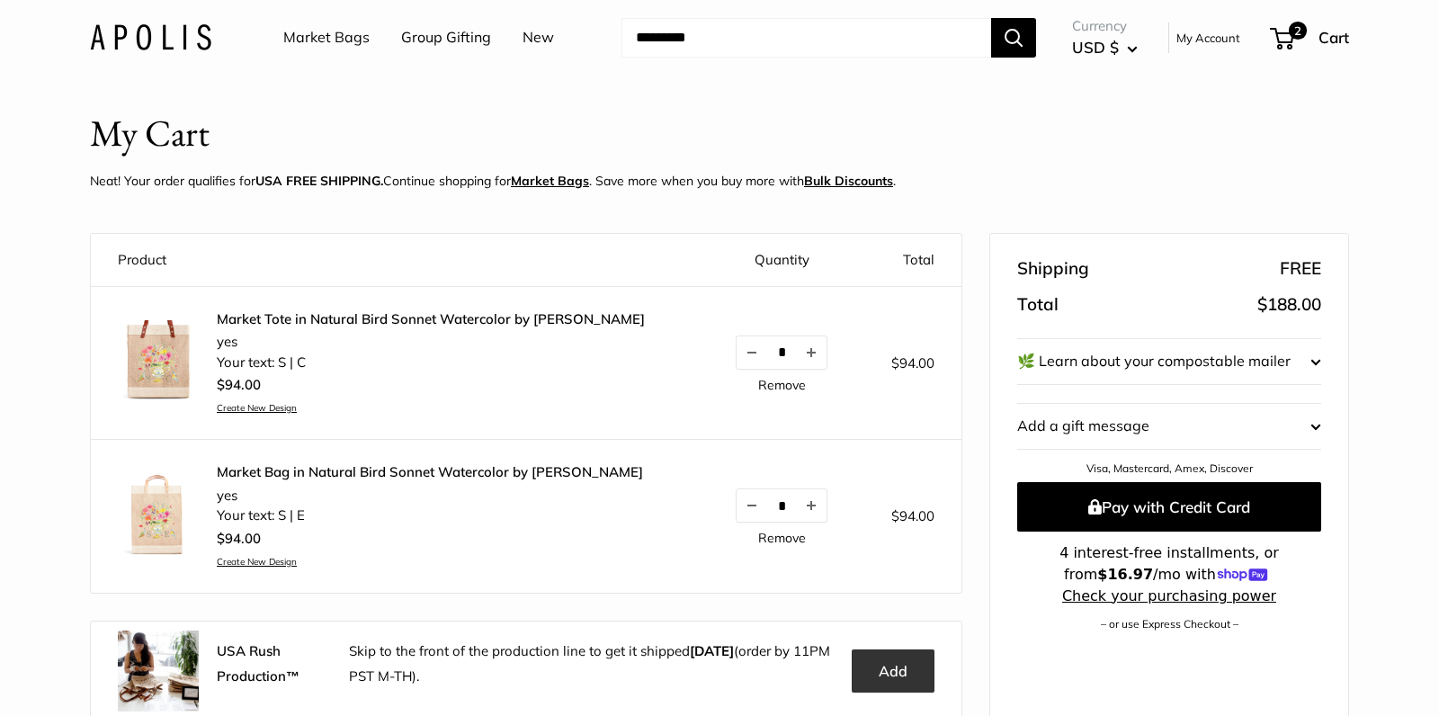
click at [898, 673] on button "Add" at bounding box center [892, 670] width 83 height 43
